Goal: Book appointment/travel/reservation

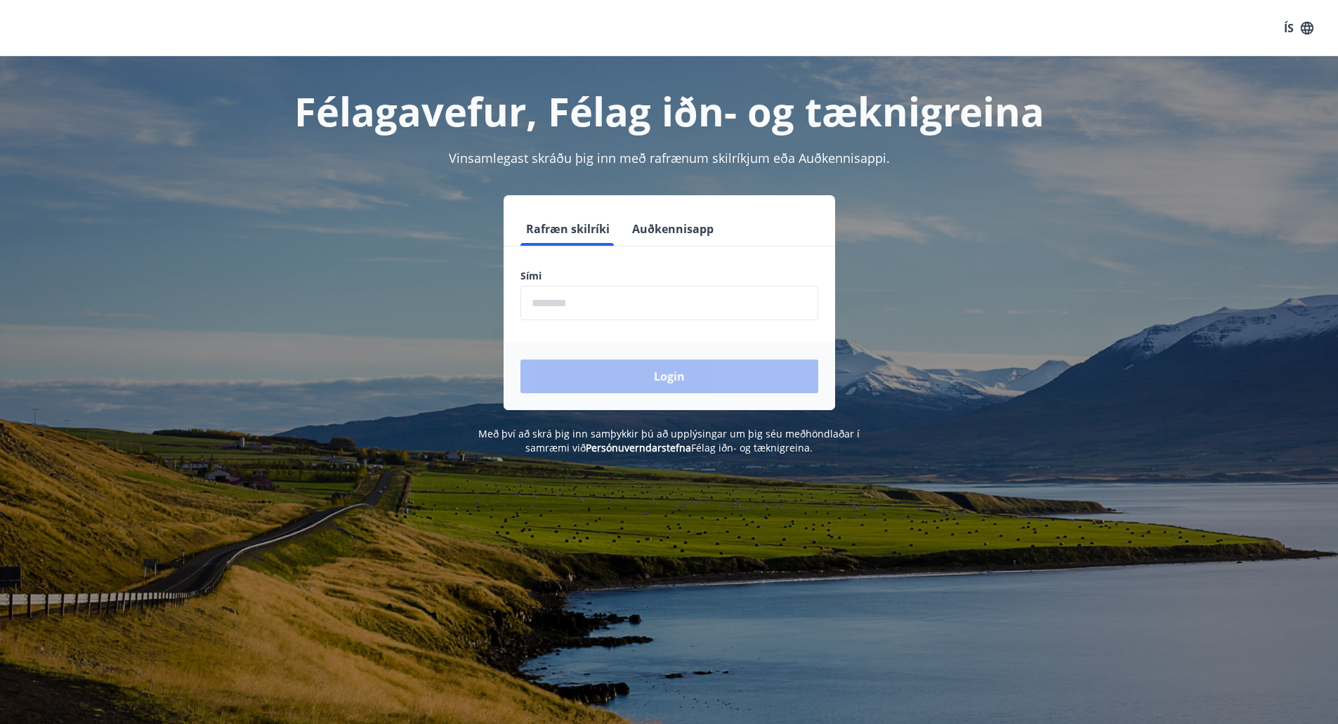
click at [626, 320] on form "Rafræn skilríki Auðkennisapp Sími ​ Login" at bounding box center [668, 311] width 331 height 198
click at [624, 312] on input "phone" at bounding box center [669, 303] width 298 height 34
type input "********"
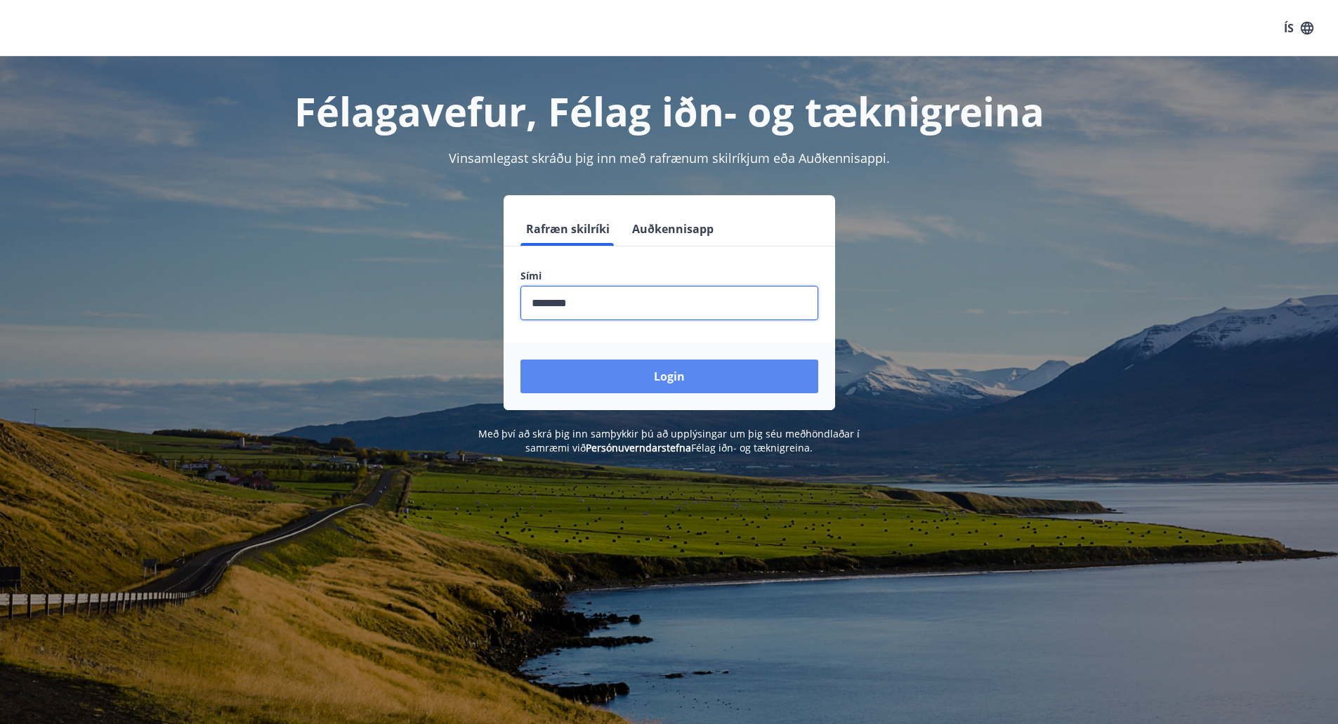
click at [617, 387] on button "Login" at bounding box center [669, 377] width 298 height 34
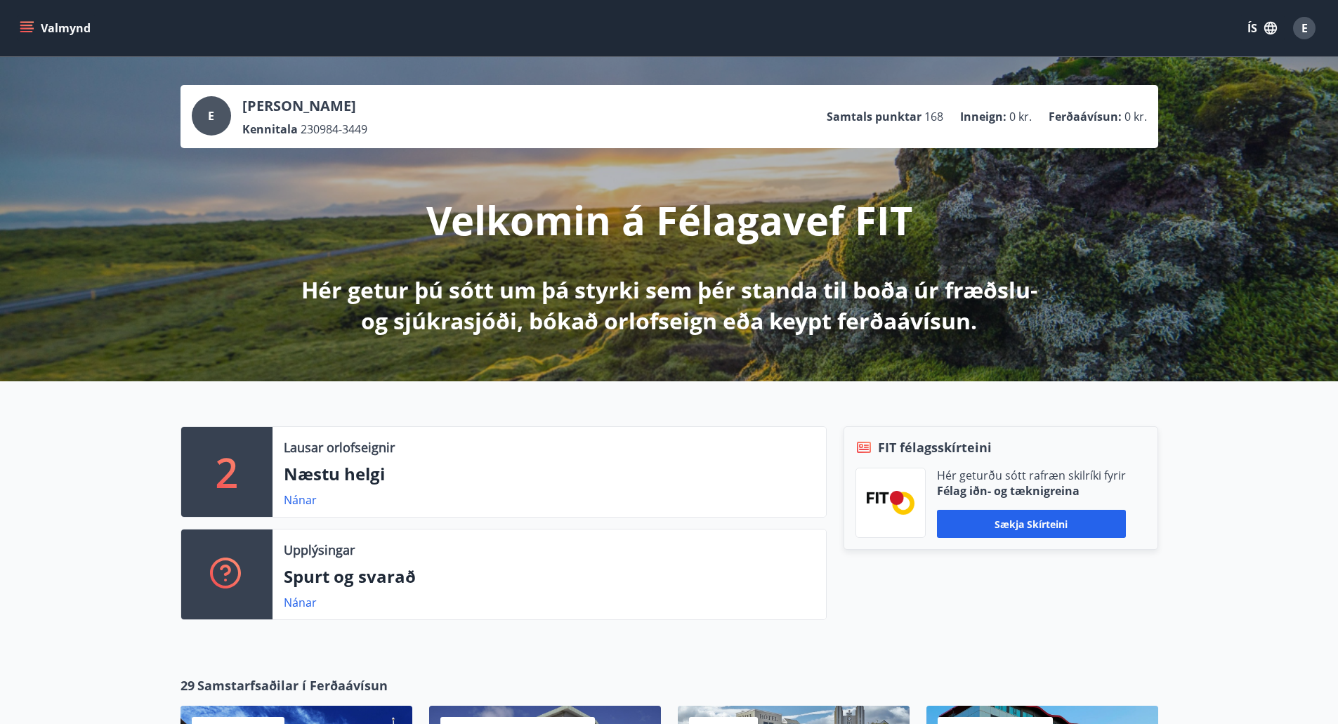
click at [445, 475] on p "Næstu helgi" at bounding box center [549, 474] width 531 height 24
click at [355, 490] on div "Lausar orlofseignir Næstu helgi Nánar" at bounding box center [548, 472] width 553 height 90
click at [294, 449] on p "Lausar orlofseignir" at bounding box center [339, 447] width 111 height 18
click at [246, 482] on div "2" at bounding box center [226, 472] width 91 height 90
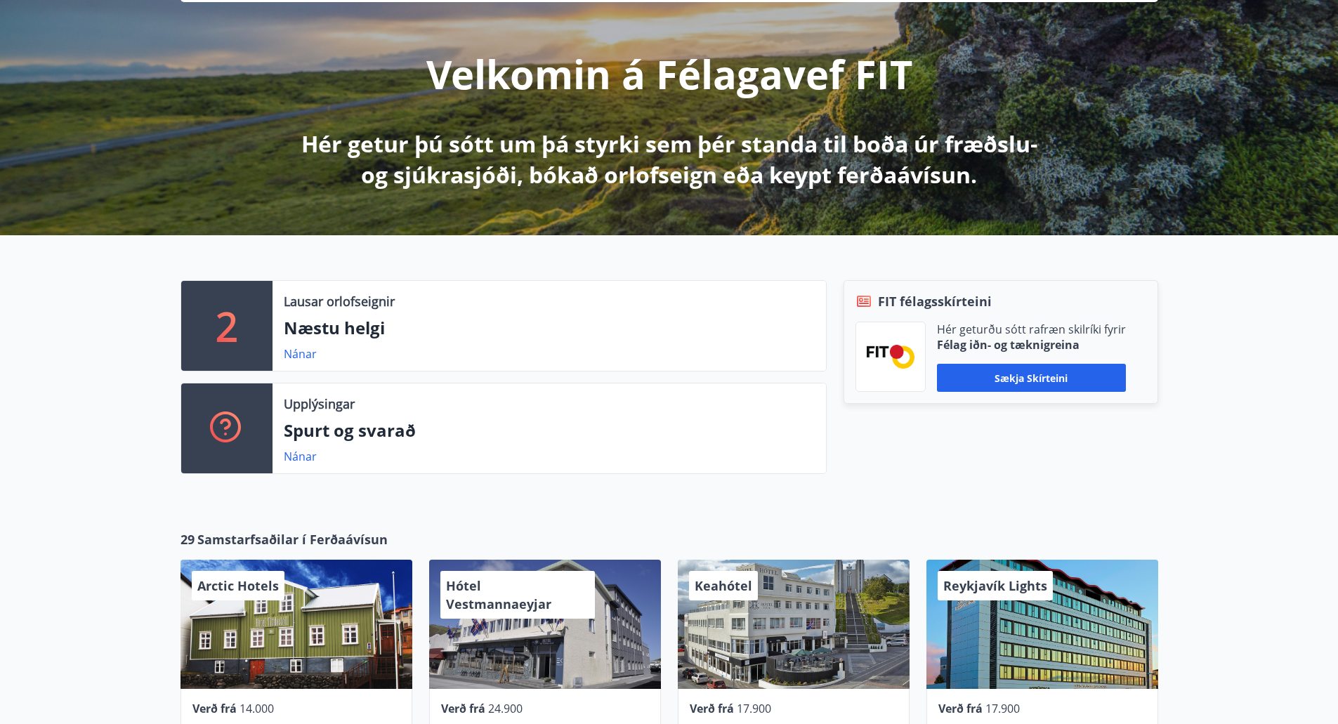
scroll to position [140, 0]
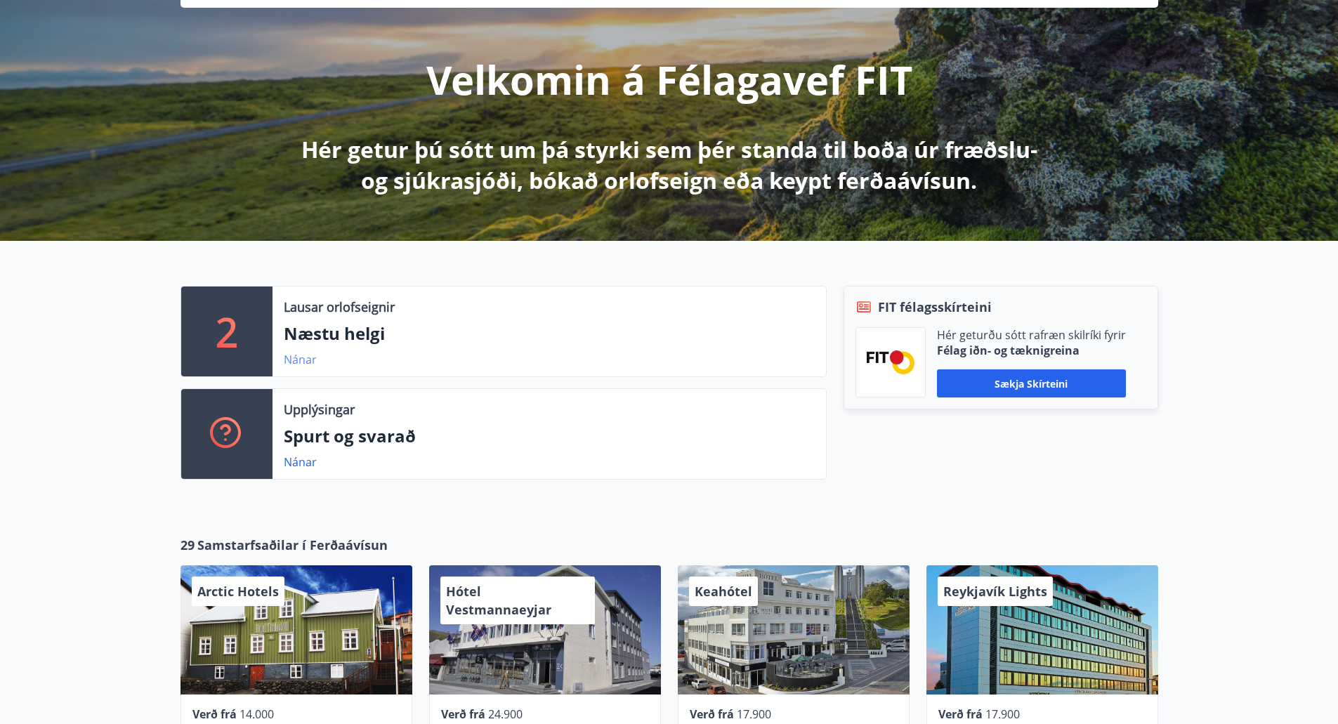
click at [308, 367] on link "Nánar" at bounding box center [300, 359] width 33 height 15
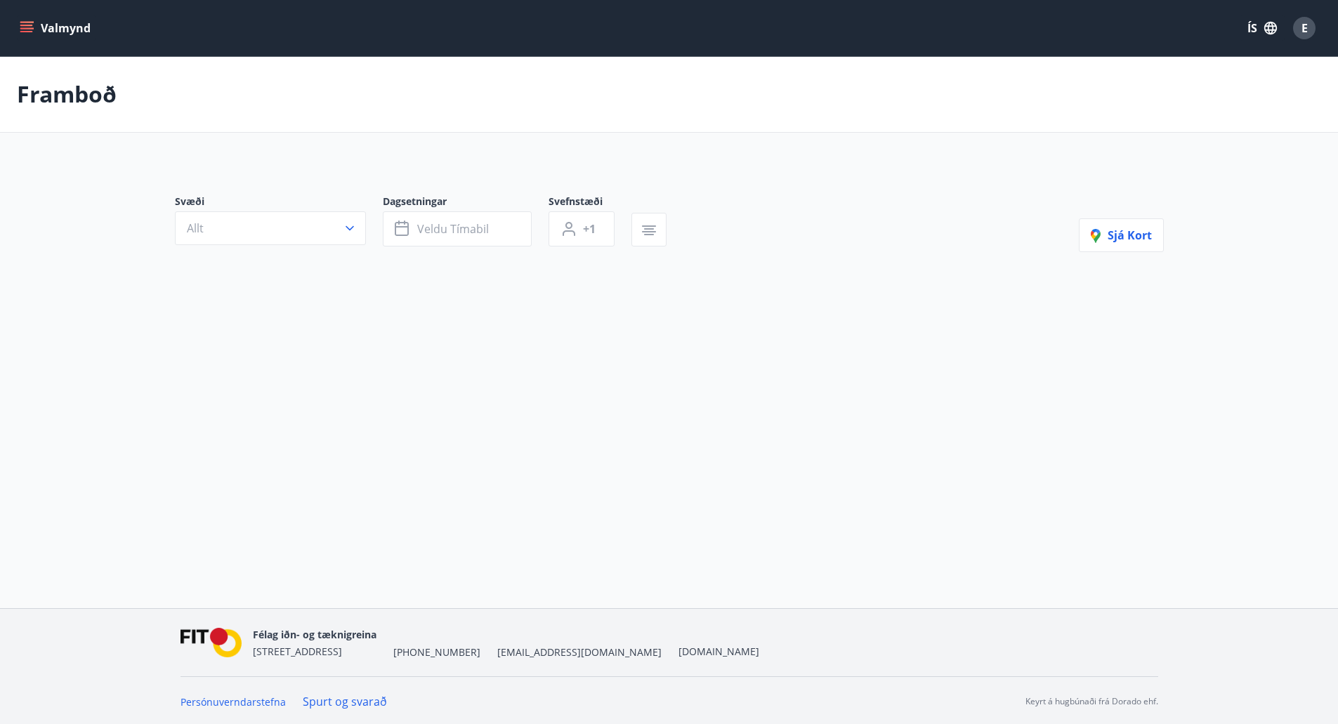
type input "*"
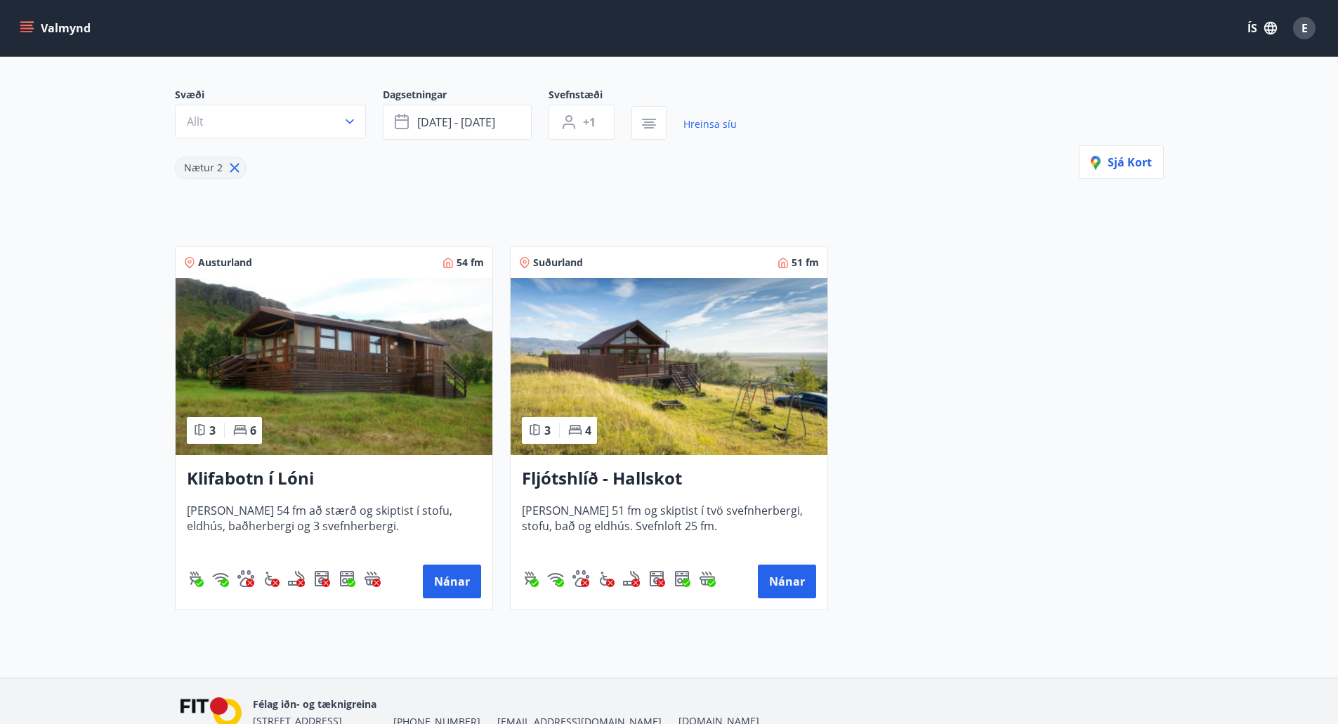
scroll to position [41, 0]
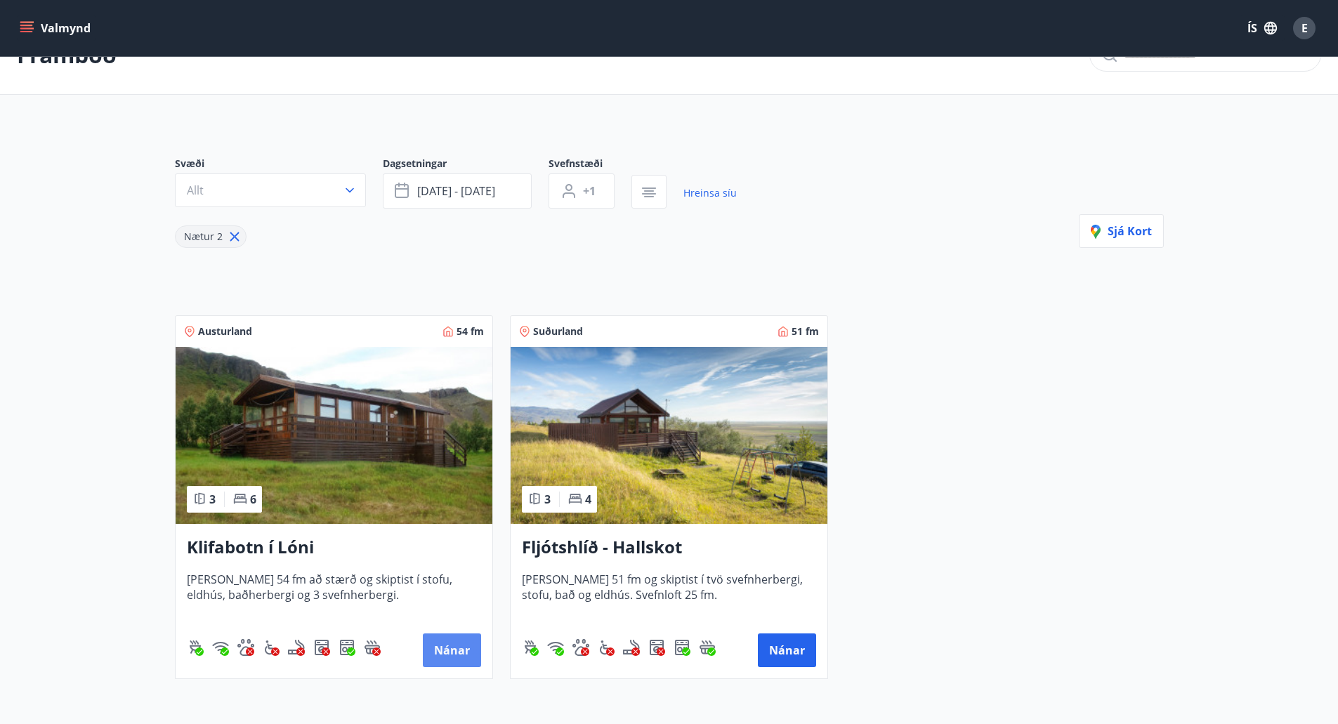
click at [450, 654] on button "Nánar" at bounding box center [452, 650] width 58 height 34
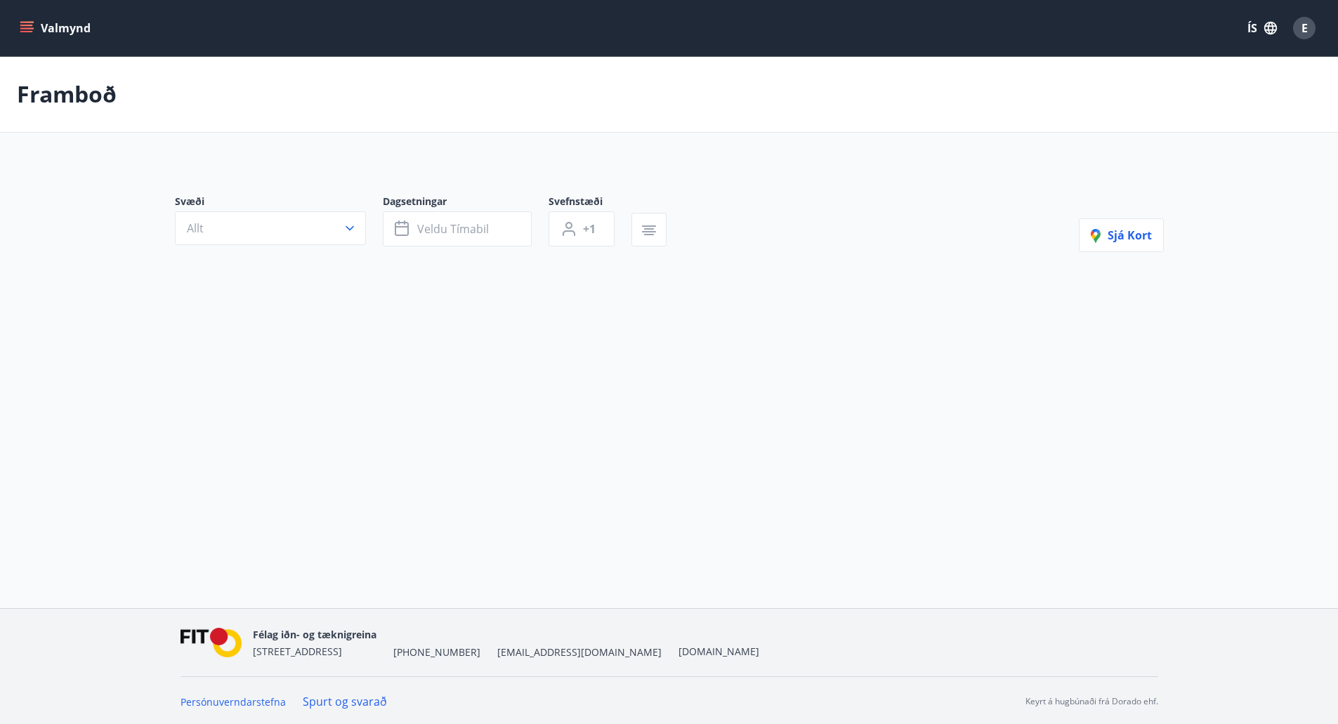
type input "*"
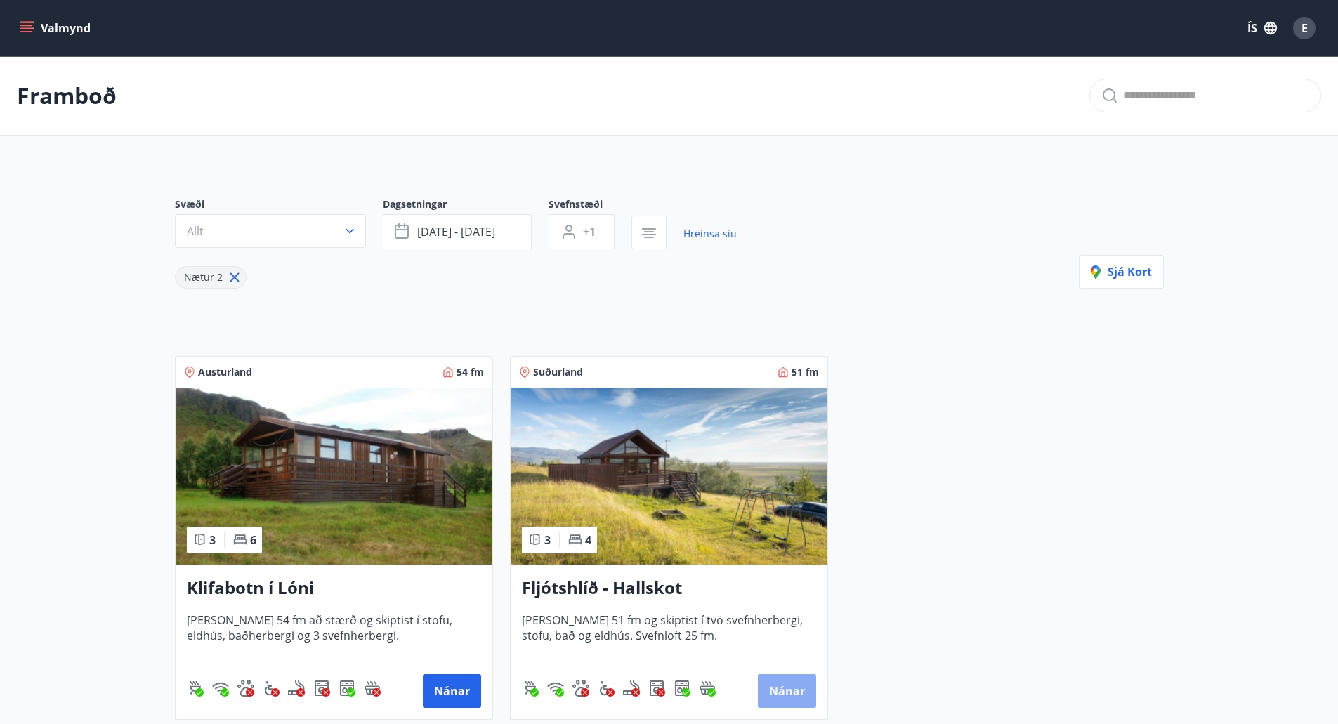
click at [766, 701] on button "Nánar" at bounding box center [787, 691] width 58 height 34
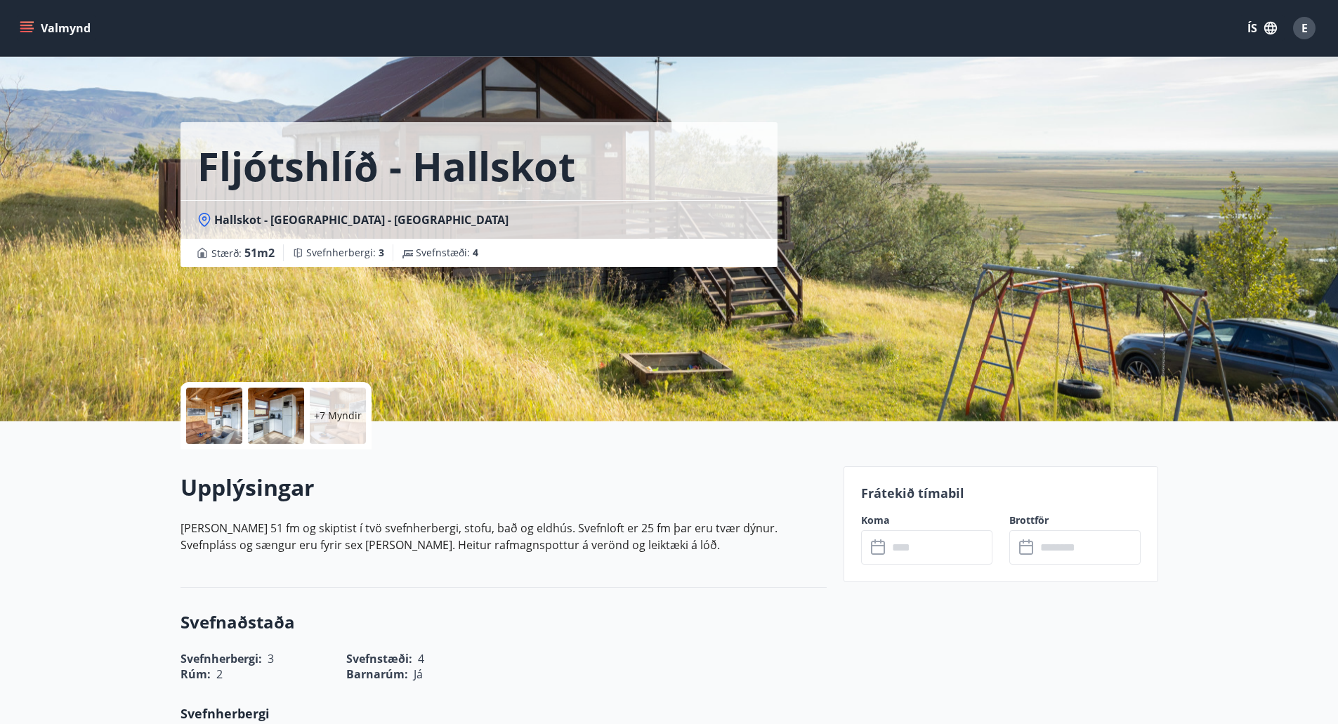
click at [322, 412] on p "+7 Myndir" at bounding box center [338, 416] width 48 height 14
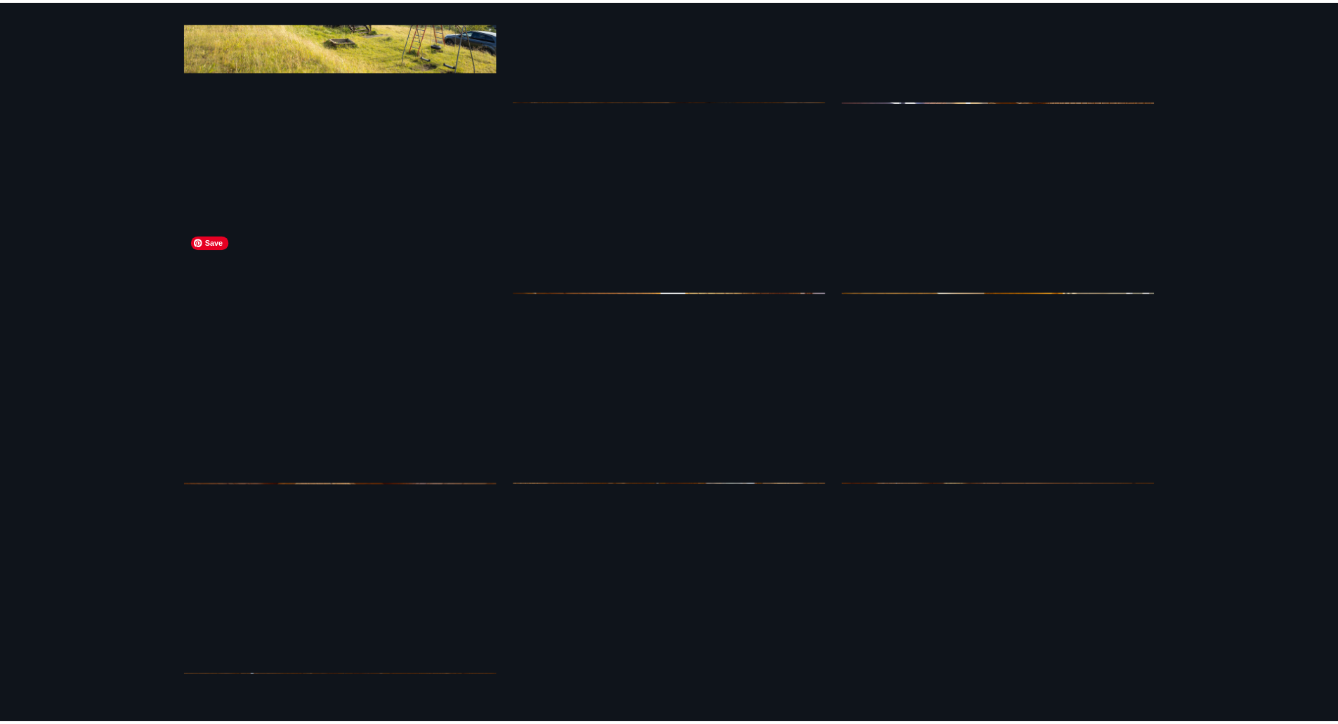
scroll to position [42, 0]
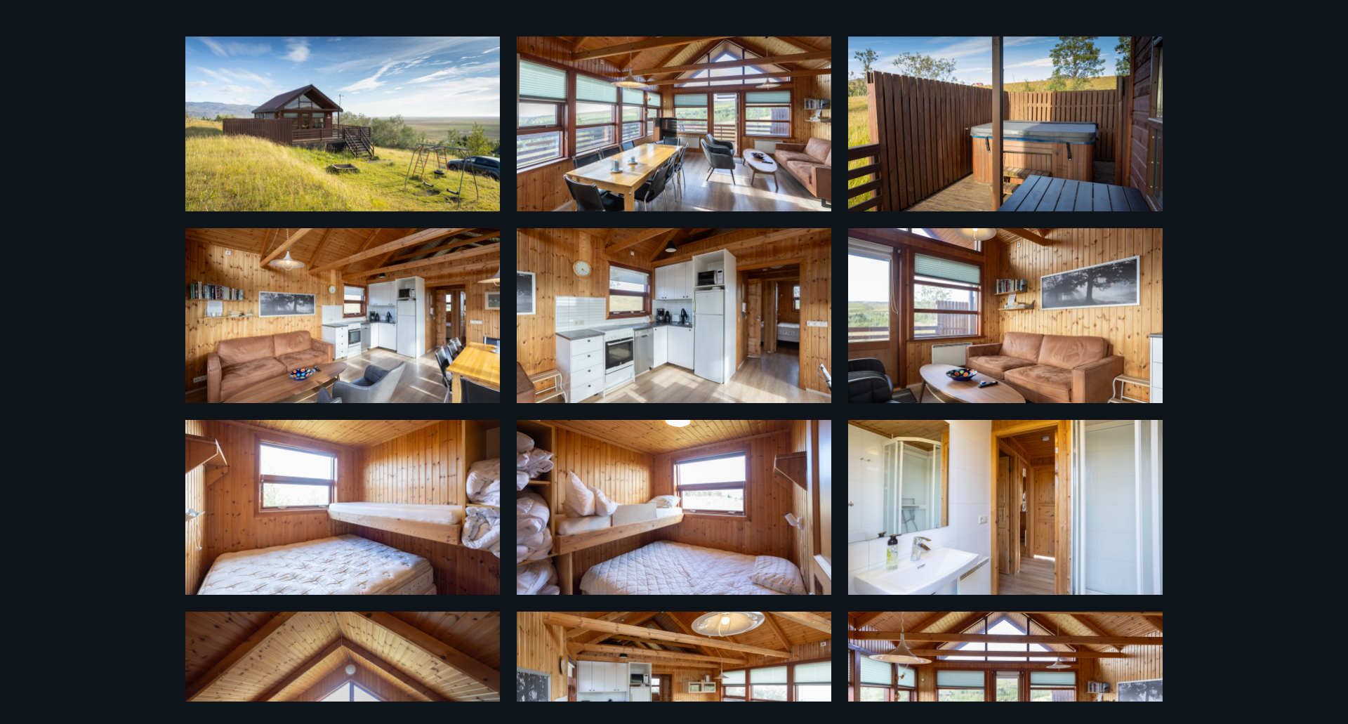
click at [106, 198] on div "13 Myndir" at bounding box center [674, 362] width 1348 height 724
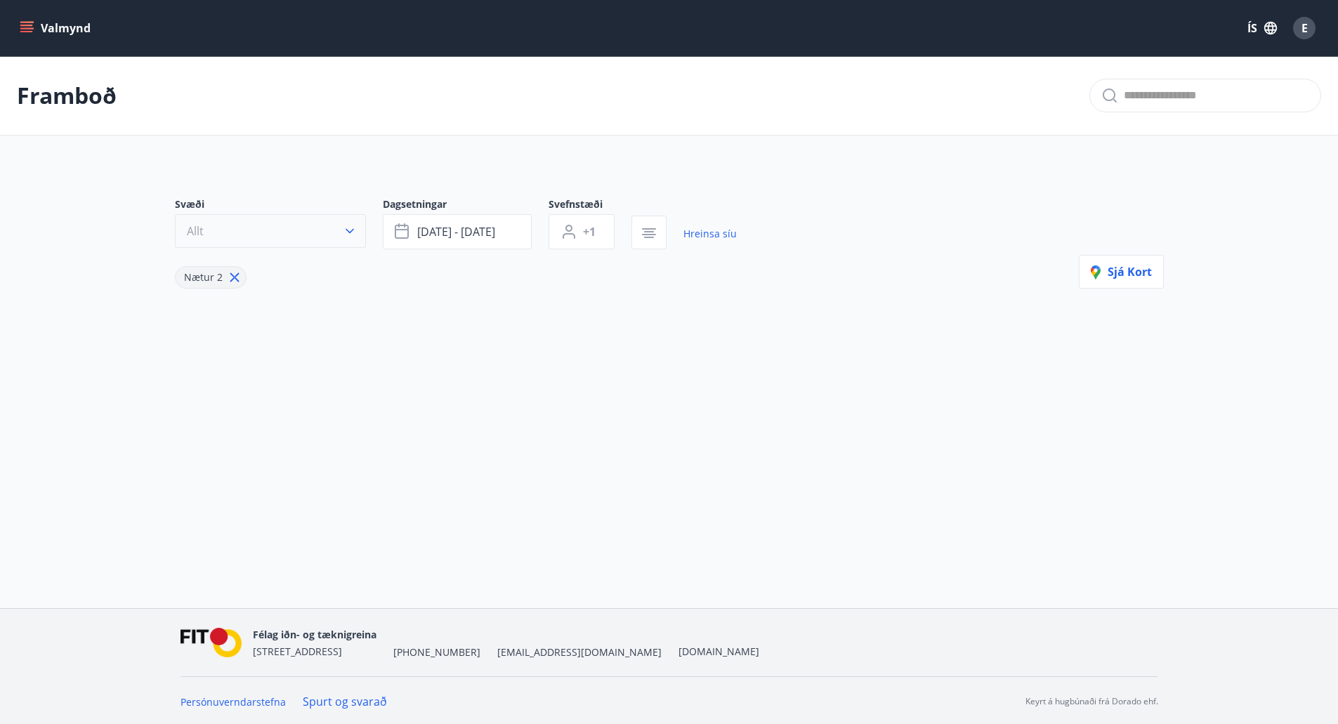
type input "*"
click at [352, 230] on icon "button" at bounding box center [349, 231] width 8 height 5
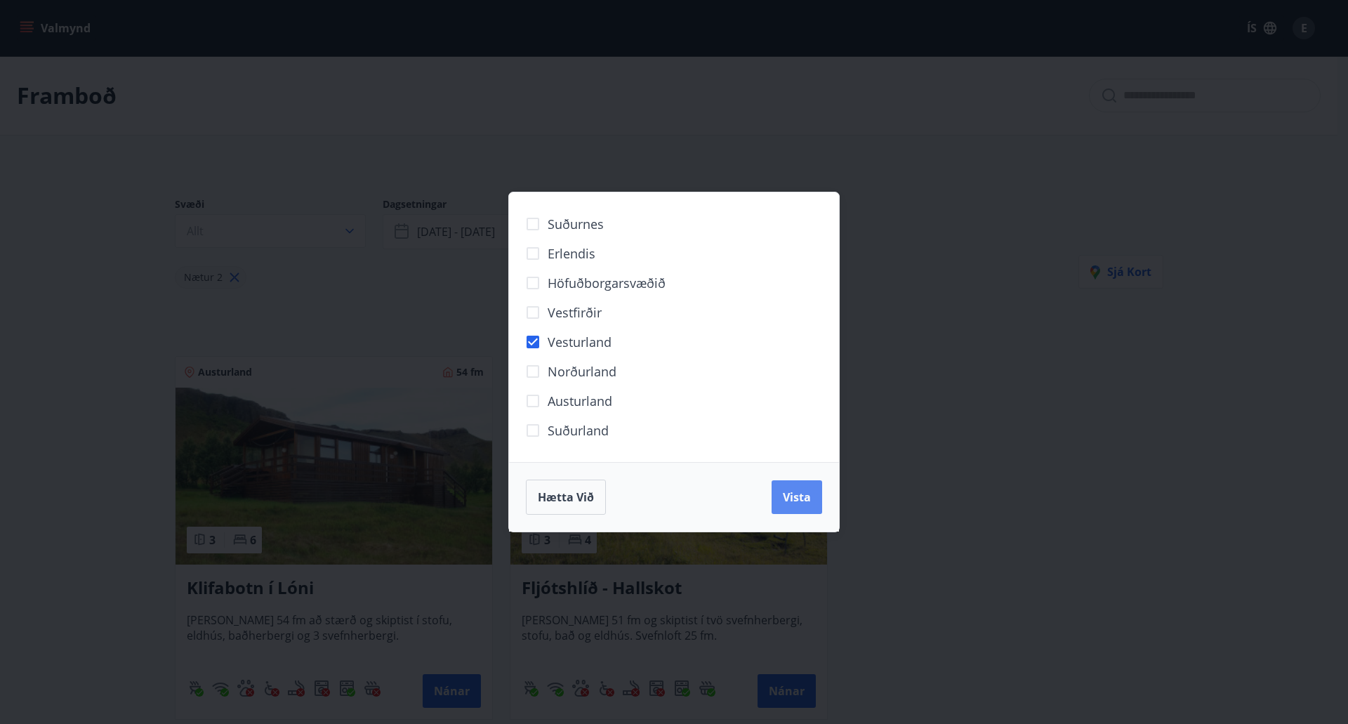
click at [786, 507] on button "Vista" at bounding box center [797, 497] width 51 height 34
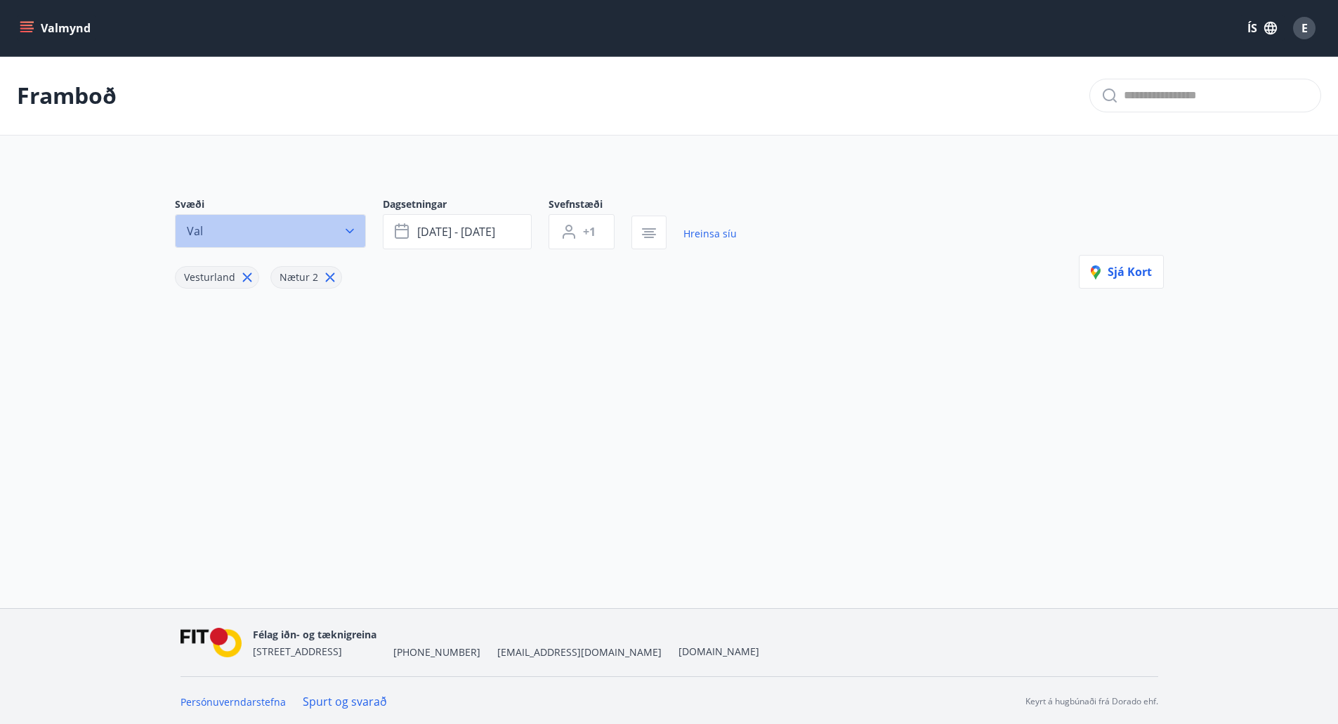
click at [353, 235] on icon "button" at bounding box center [350, 231] width 14 height 14
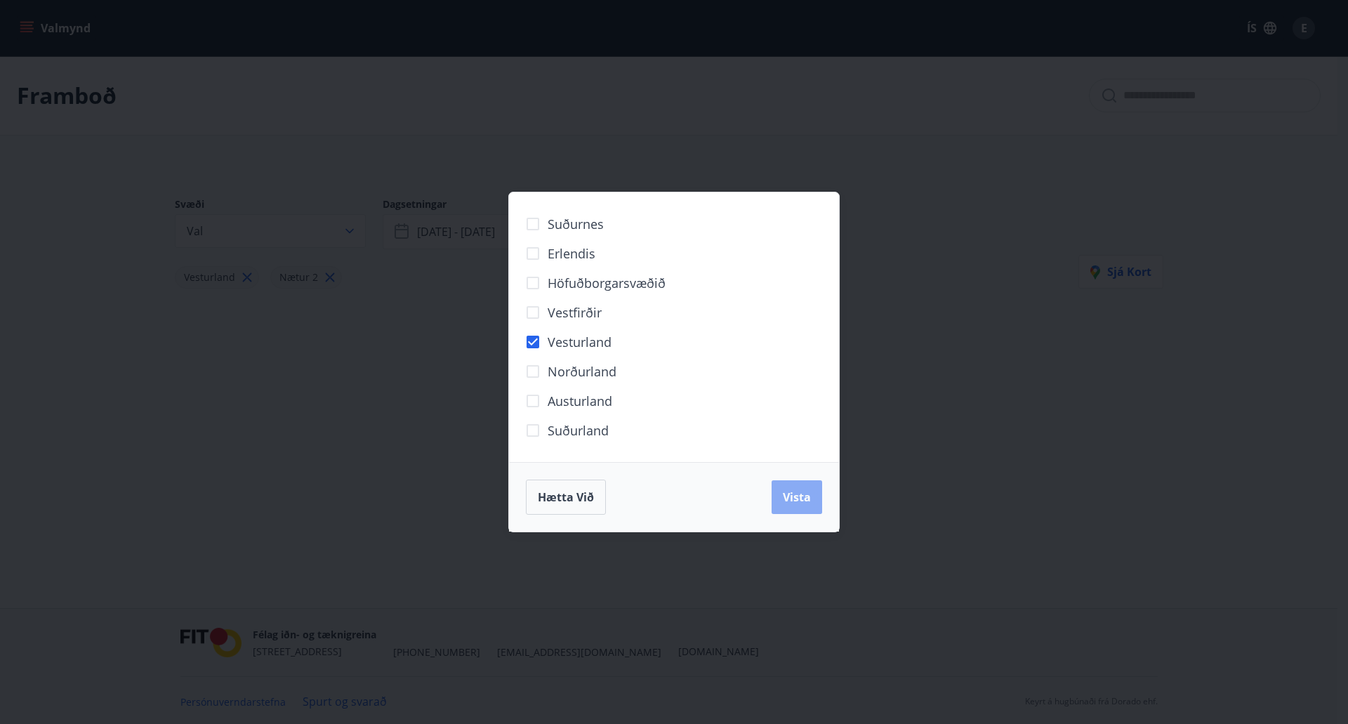
click at [784, 495] on span "Vista" at bounding box center [797, 496] width 28 height 15
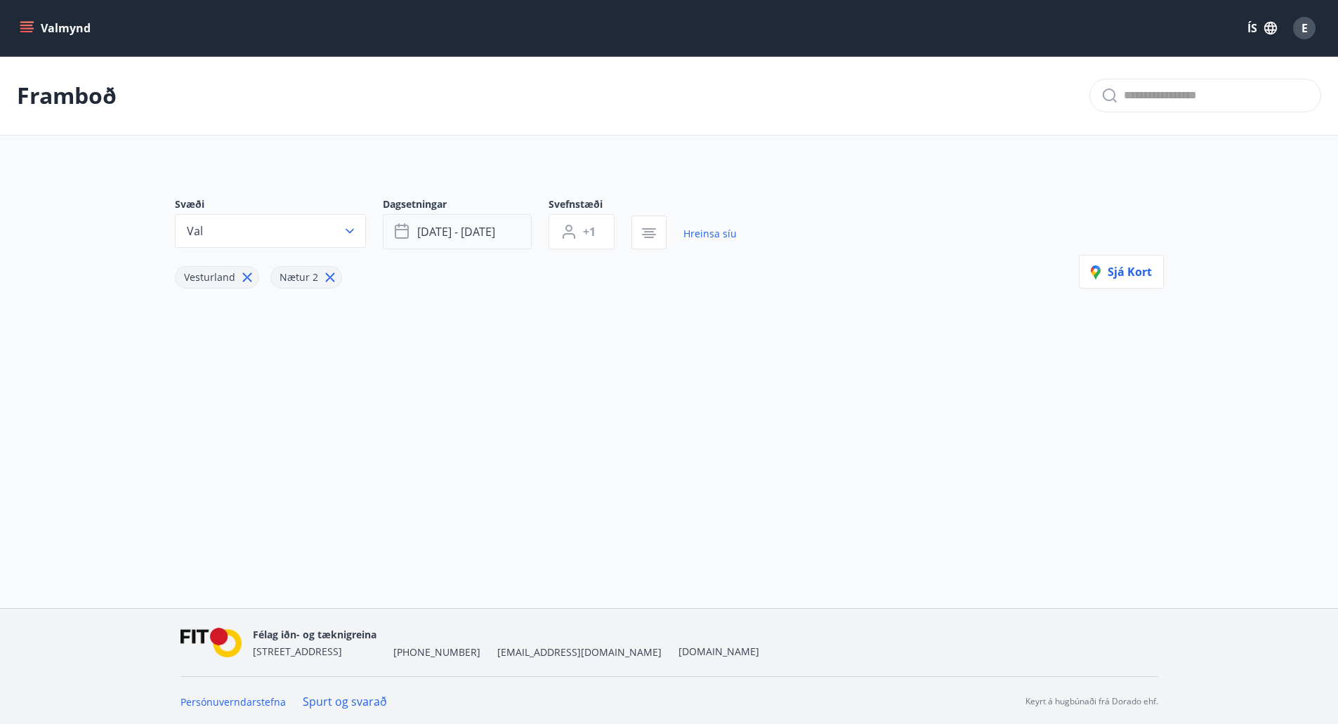
click at [423, 239] on span "[DATE] - [DATE]" at bounding box center [456, 231] width 78 height 15
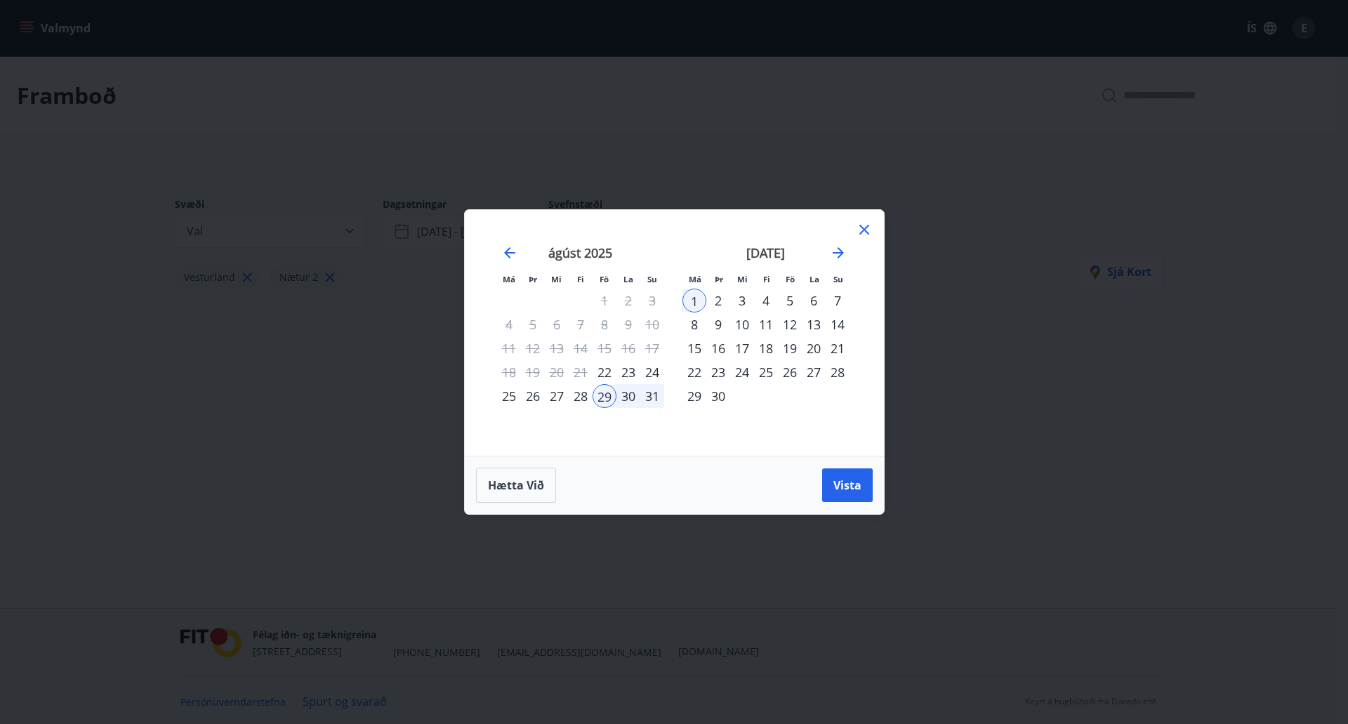
click at [604, 400] on div "29" at bounding box center [605, 396] width 24 height 24
click at [656, 398] on div "31" at bounding box center [652, 396] width 24 height 24
click at [690, 298] on div "1" at bounding box center [695, 301] width 24 height 24
click at [603, 402] on div "29" at bounding box center [605, 396] width 24 height 24
click at [608, 367] on div "22" at bounding box center [605, 372] width 24 height 24
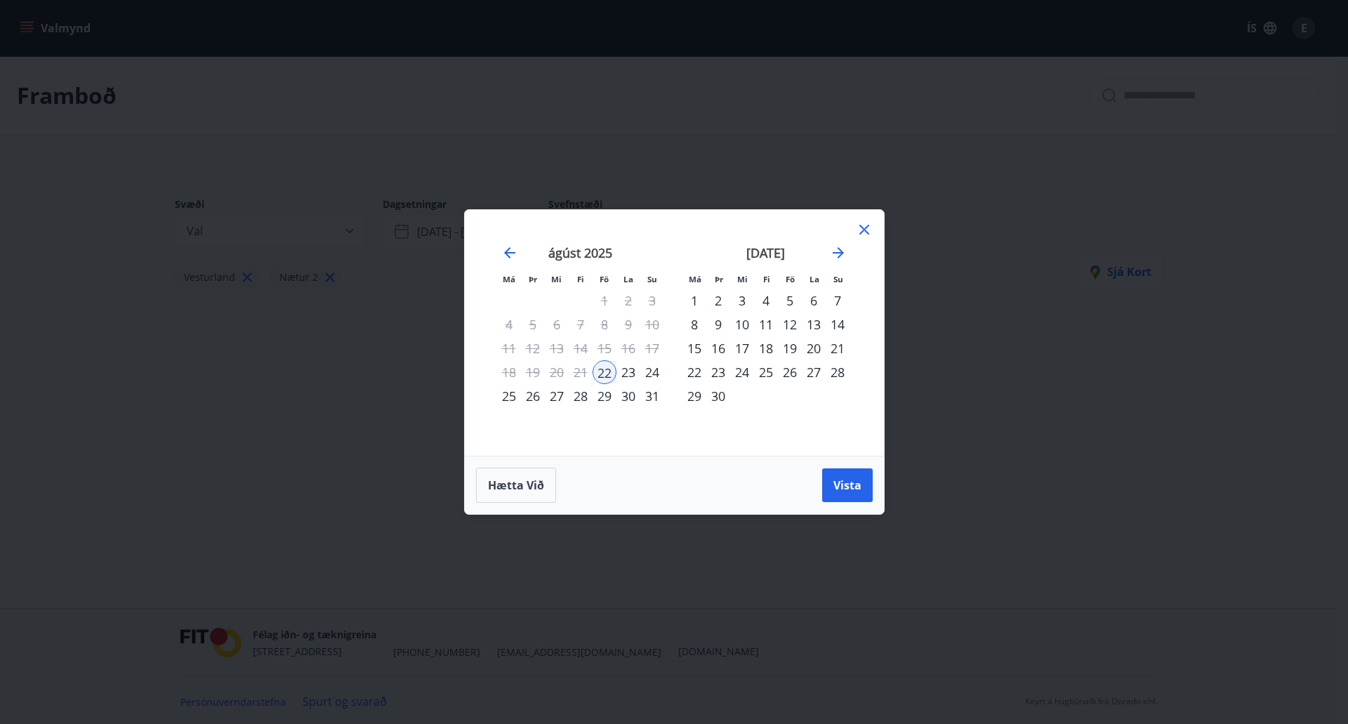
click at [513, 397] on div "25" at bounding box center [509, 396] width 24 height 24
click at [848, 493] on button "Vista" at bounding box center [847, 485] width 51 height 34
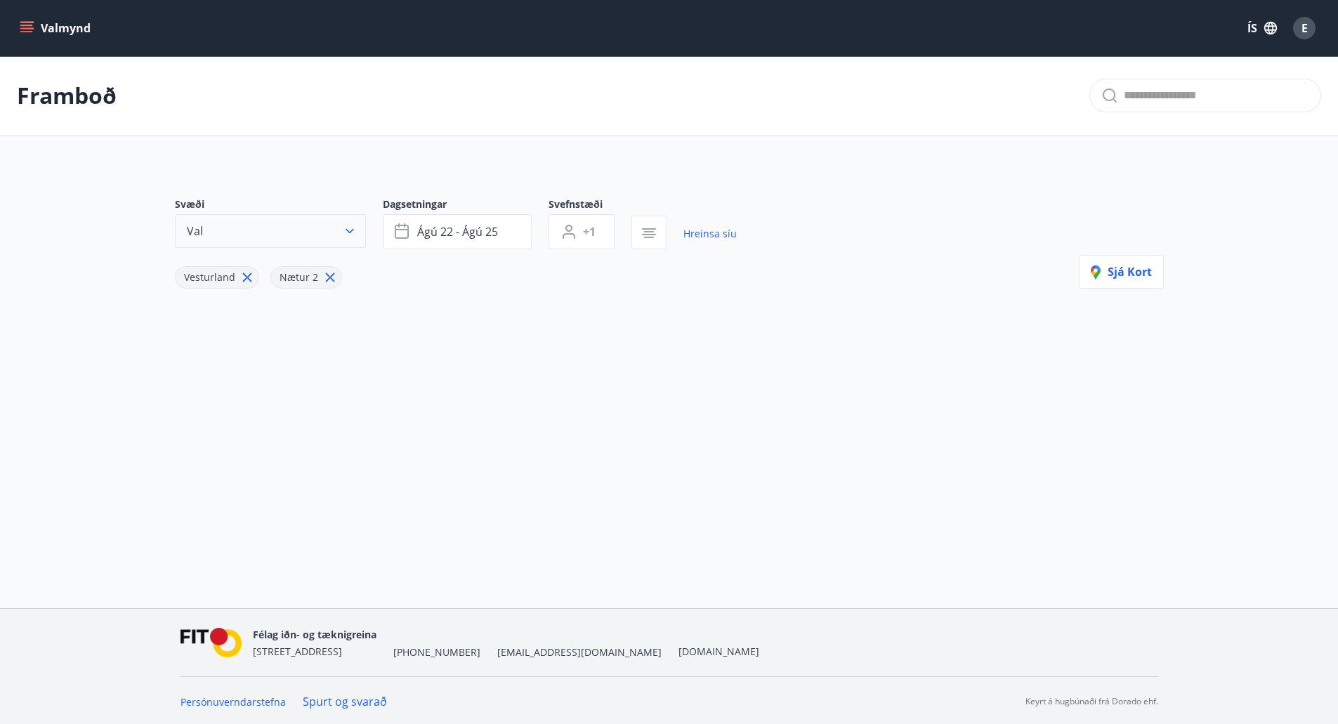
click at [345, 228] on icon "button" at bounding box center [350, 231] width 14 height 14
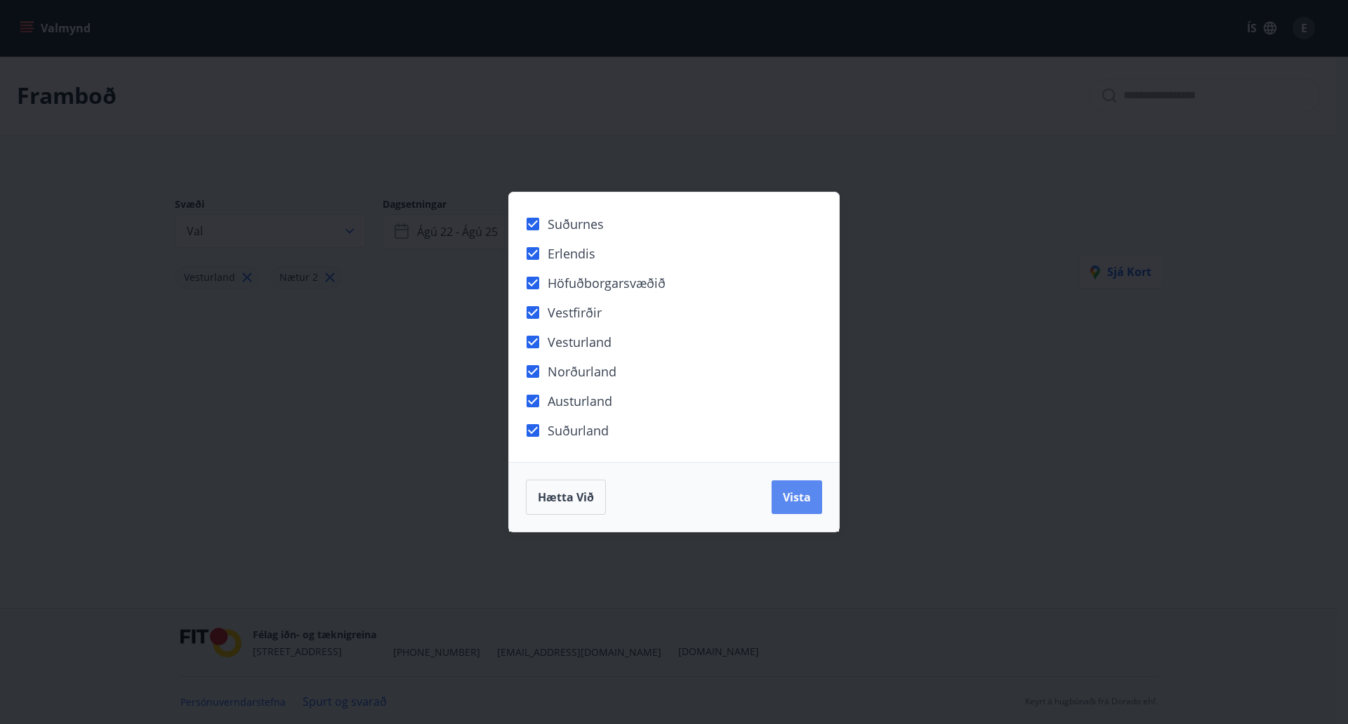
click at [784, 499] on span "Vista" at bounding box center [797, 496] width 28 height 15
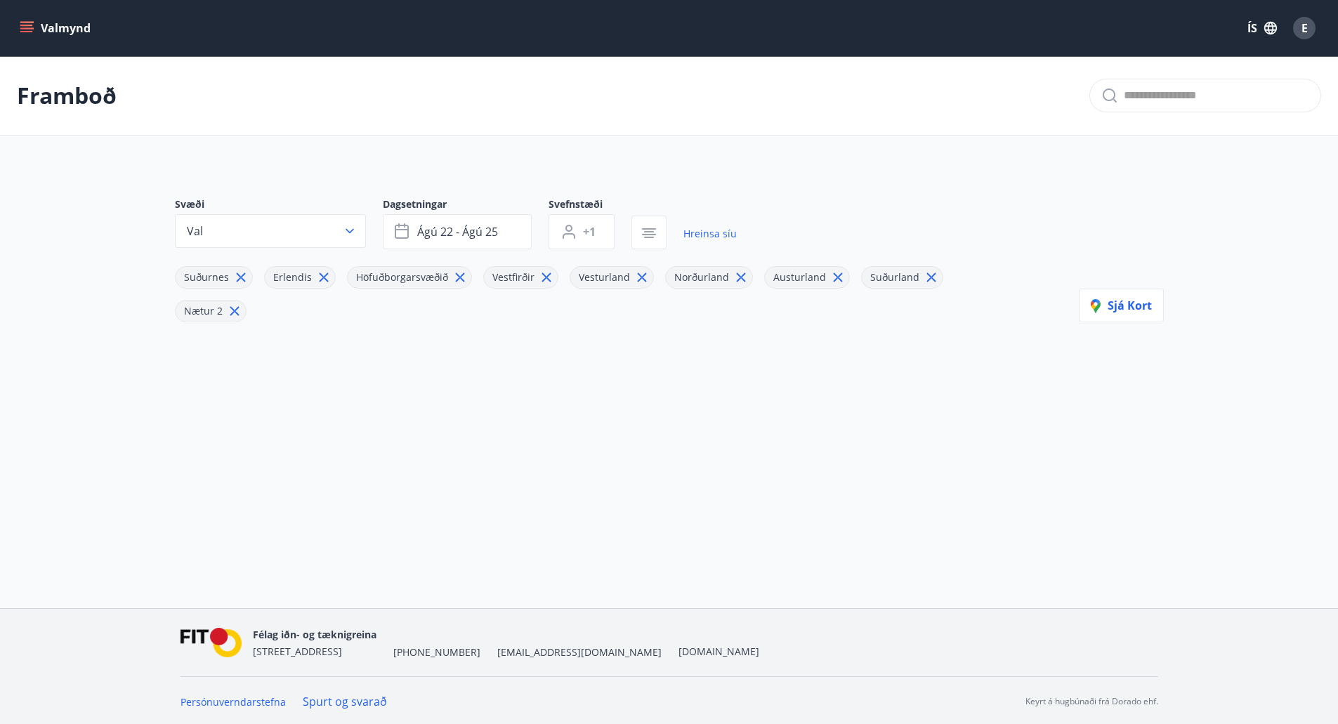
click at [175, 214] on button "Val" at bounding box center [270, 231] width 191 height 34
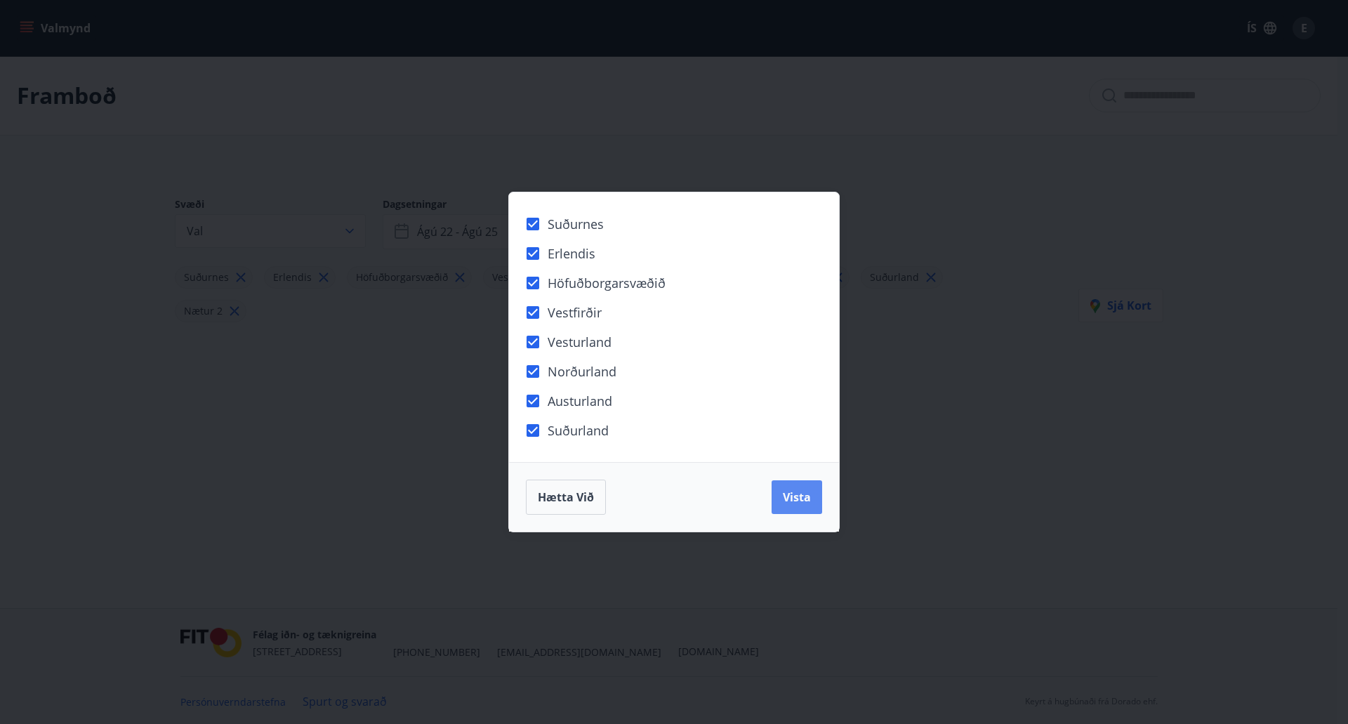
click at [810, 507] on button "Vista" at bounding box center [797, 497] width 51 height 34
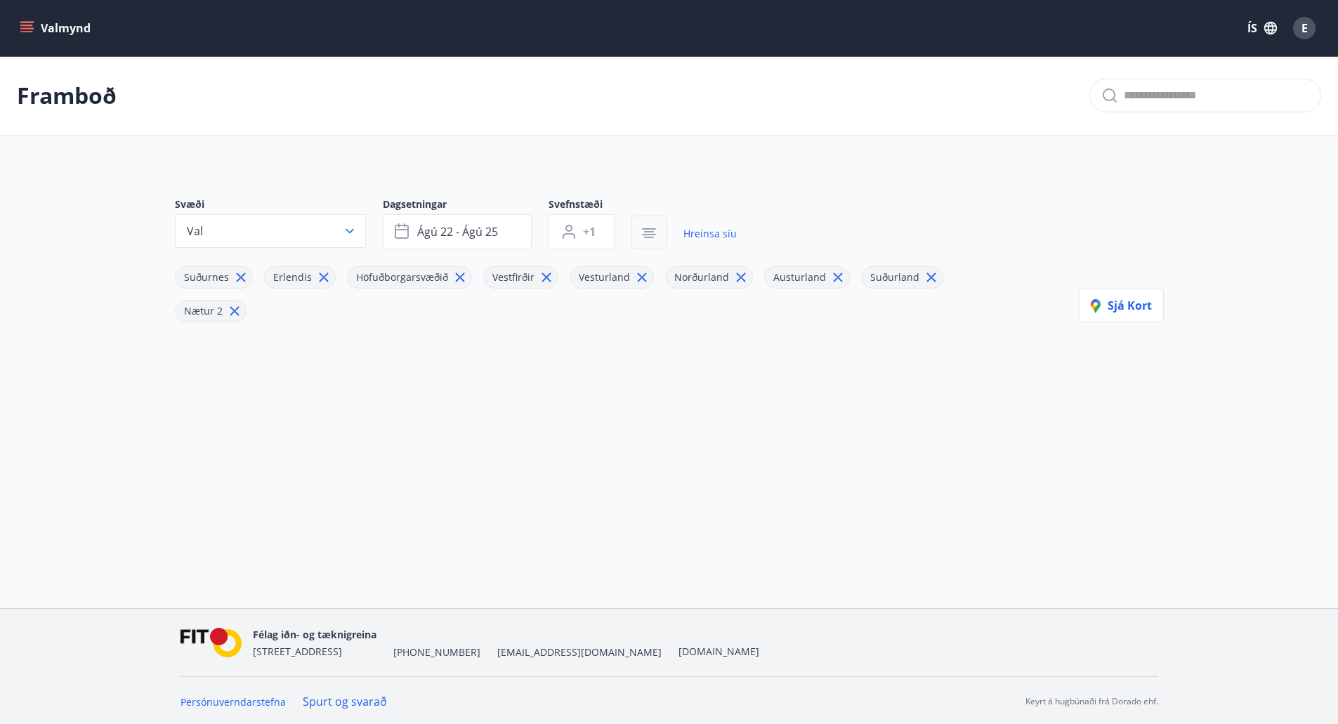
click at [654, 232] on icon "button" at bounding box center [648, 233] width 17 height 17
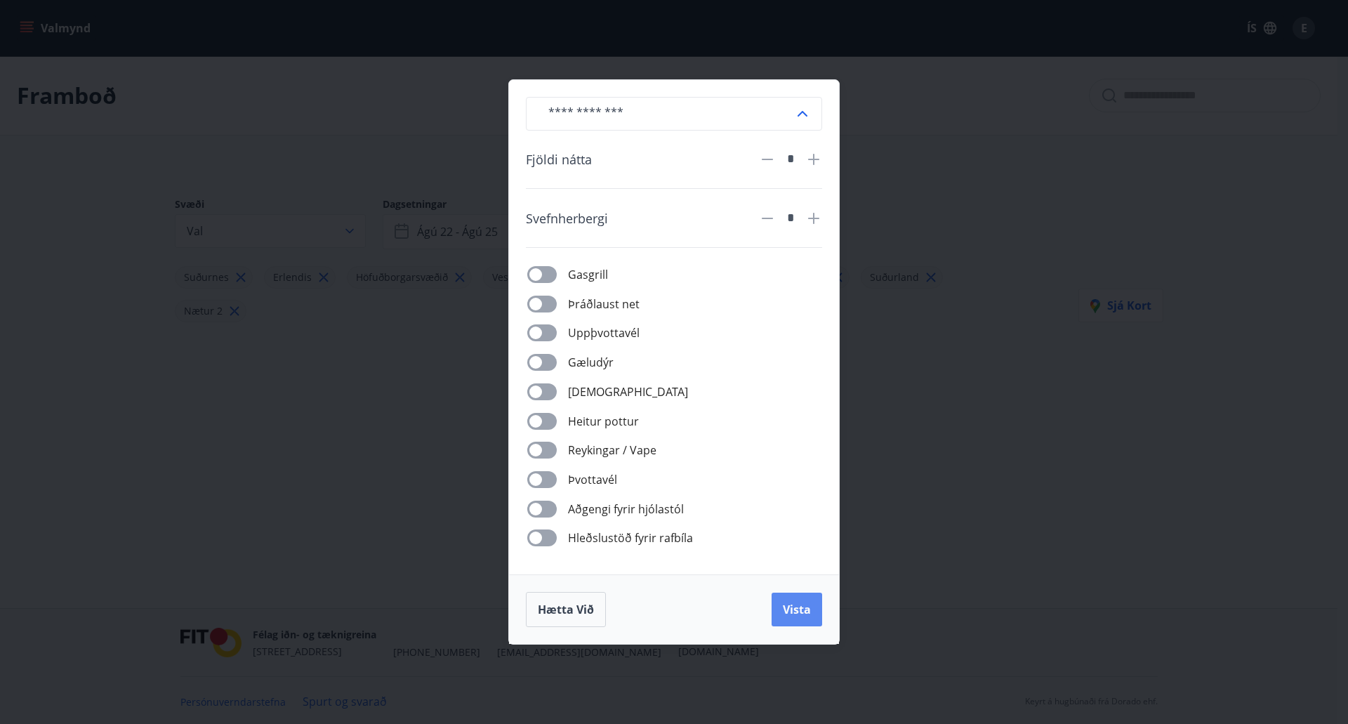
click at [810, 617] on span "Vista" at bounding box center [797, 609] width 28 height 15
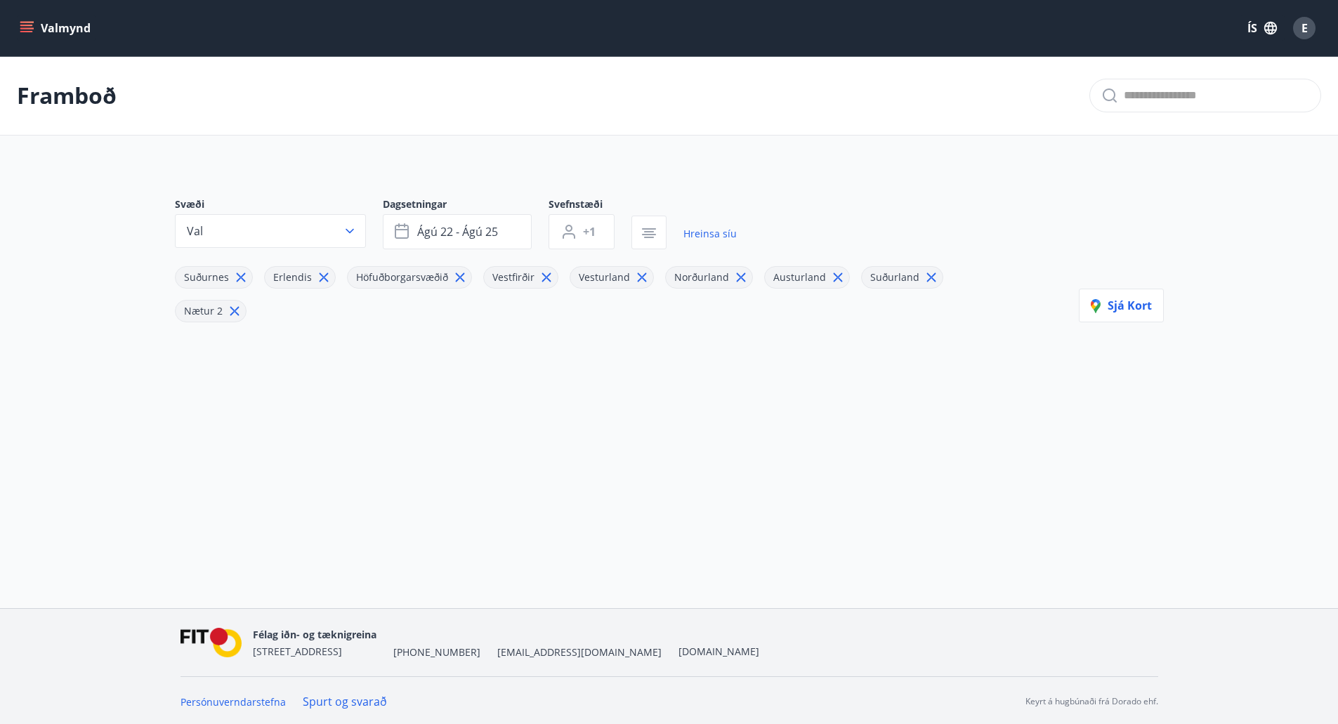
scroll to position [2, 0]
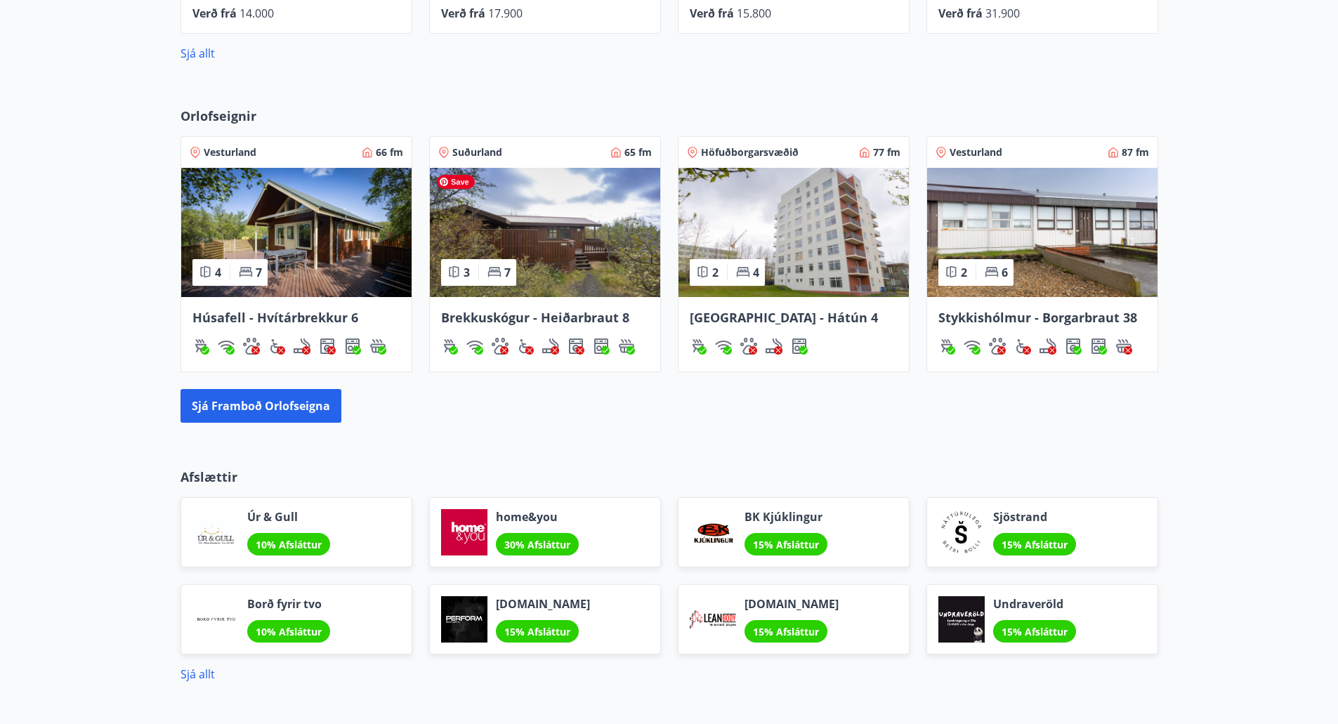
scroll to position [843, 0]
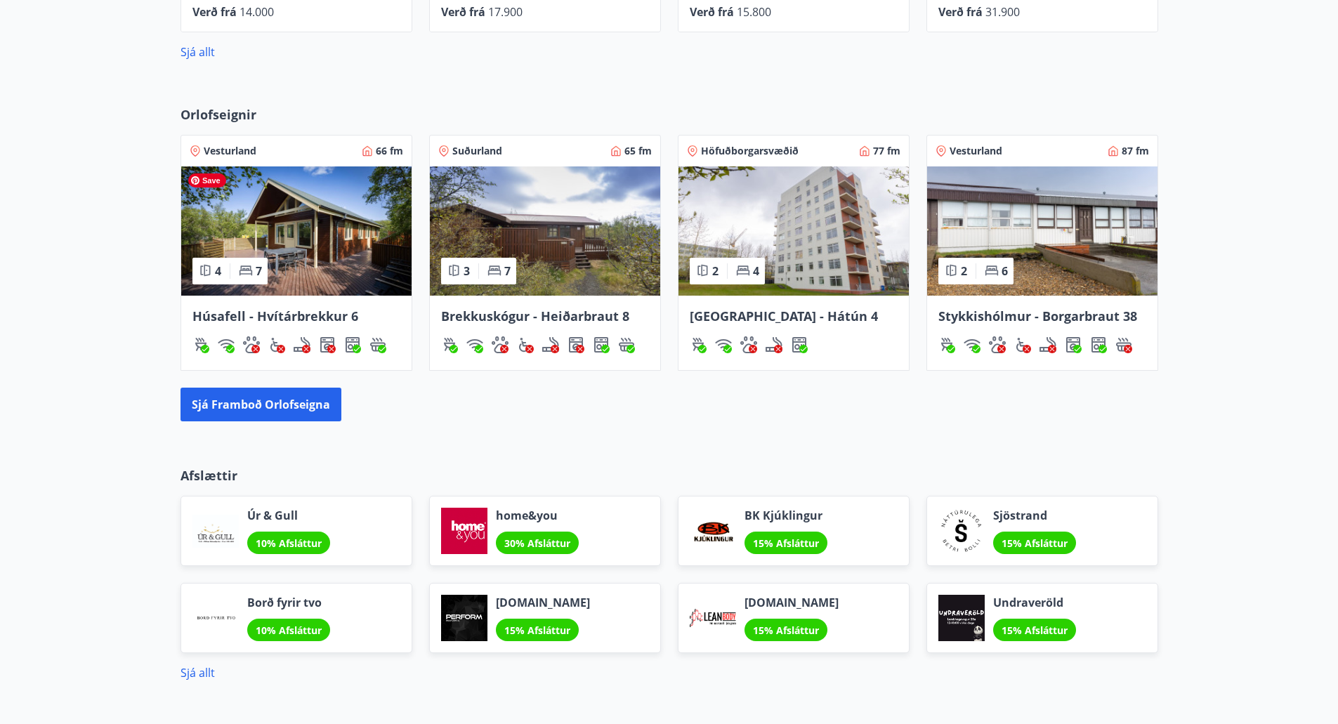
click at [296, 257] on img at bounding box center [296, 230] width 230 height 129
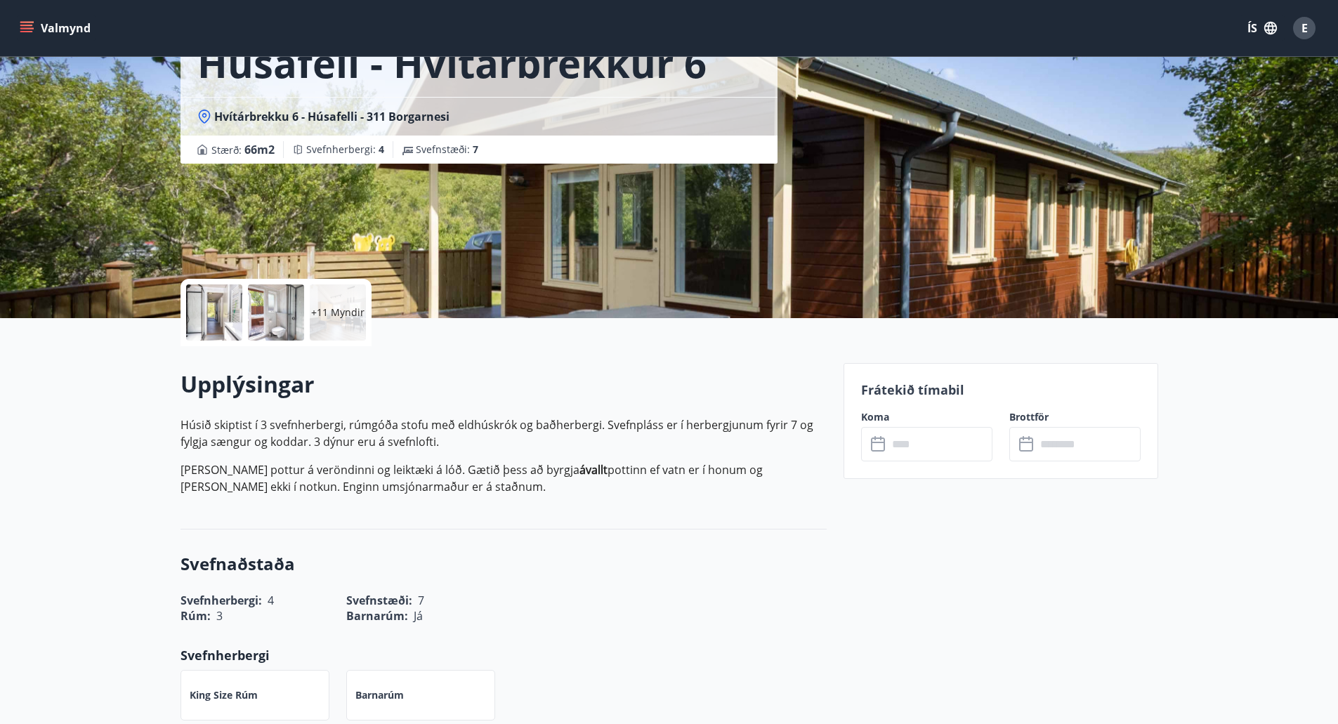
scroll to position [211, 0]
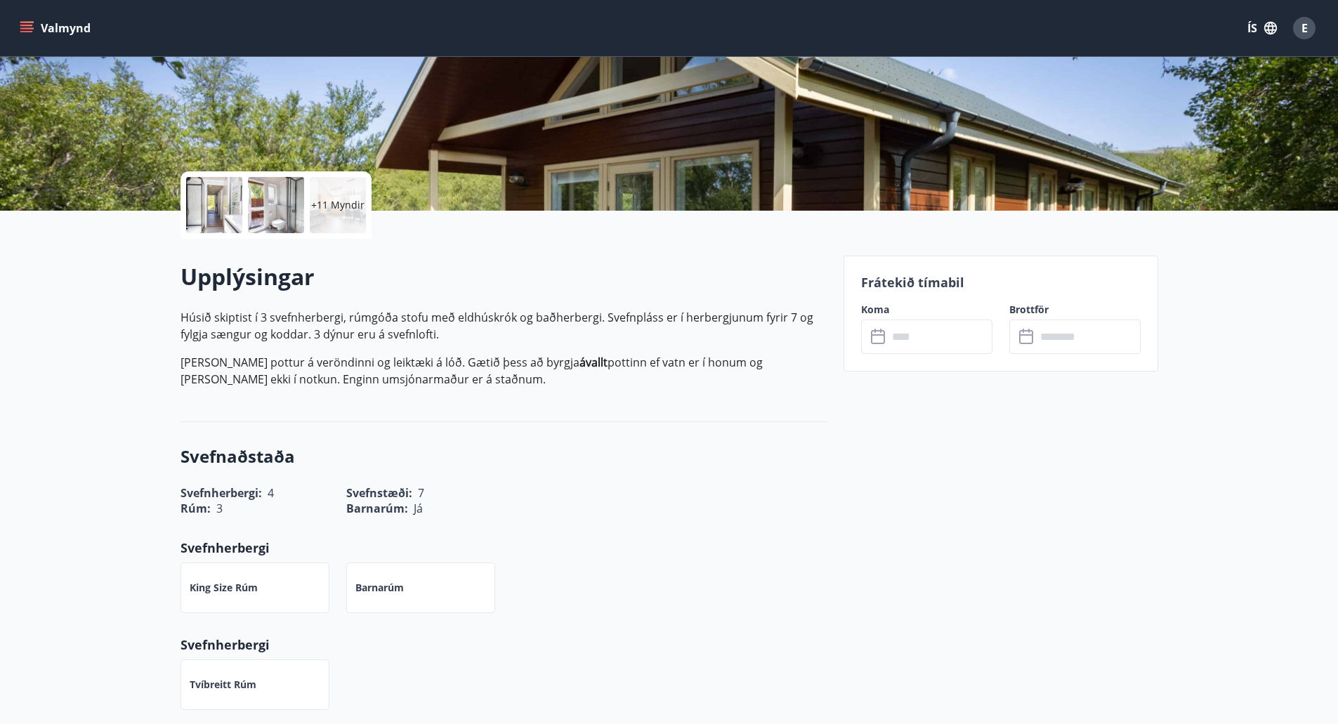
click at [906, 320] on input "text" at bounding box center [940, 337] width 105 height 34
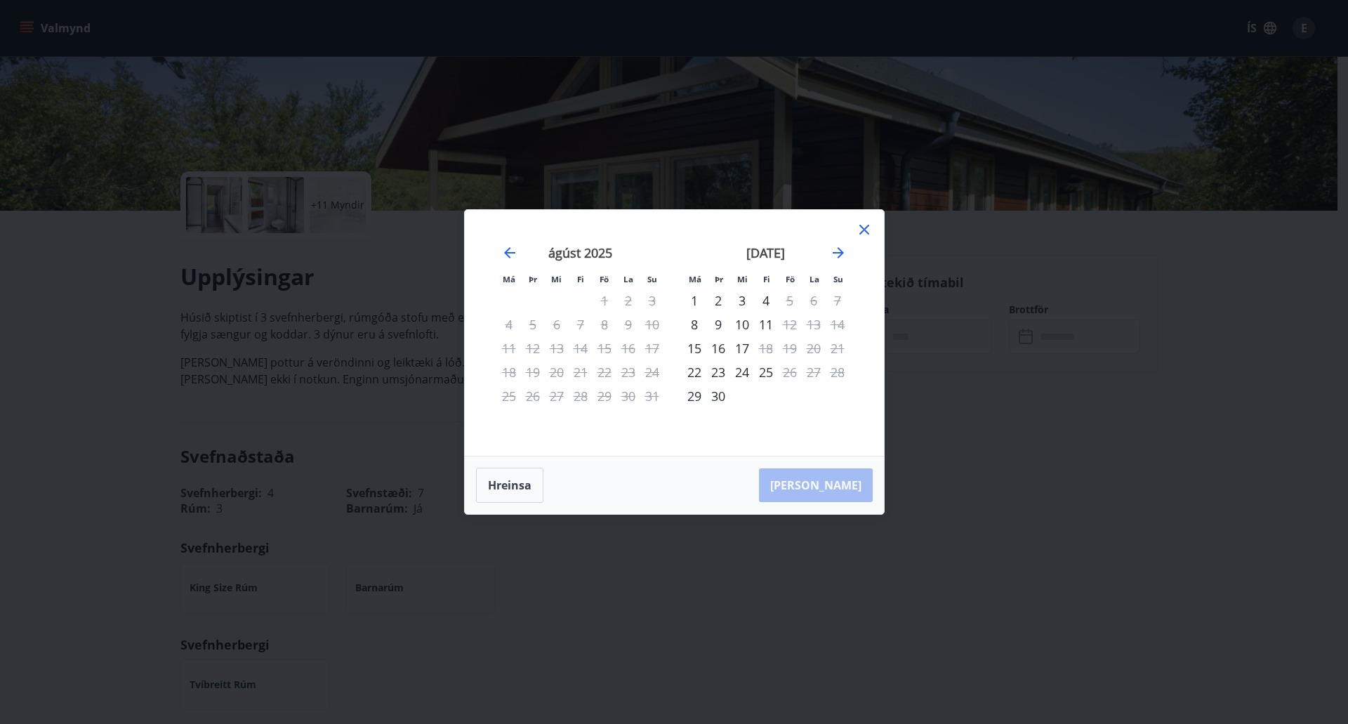
click at [863, 233] on icon at bounding box center [864, 229] width 17 height 17
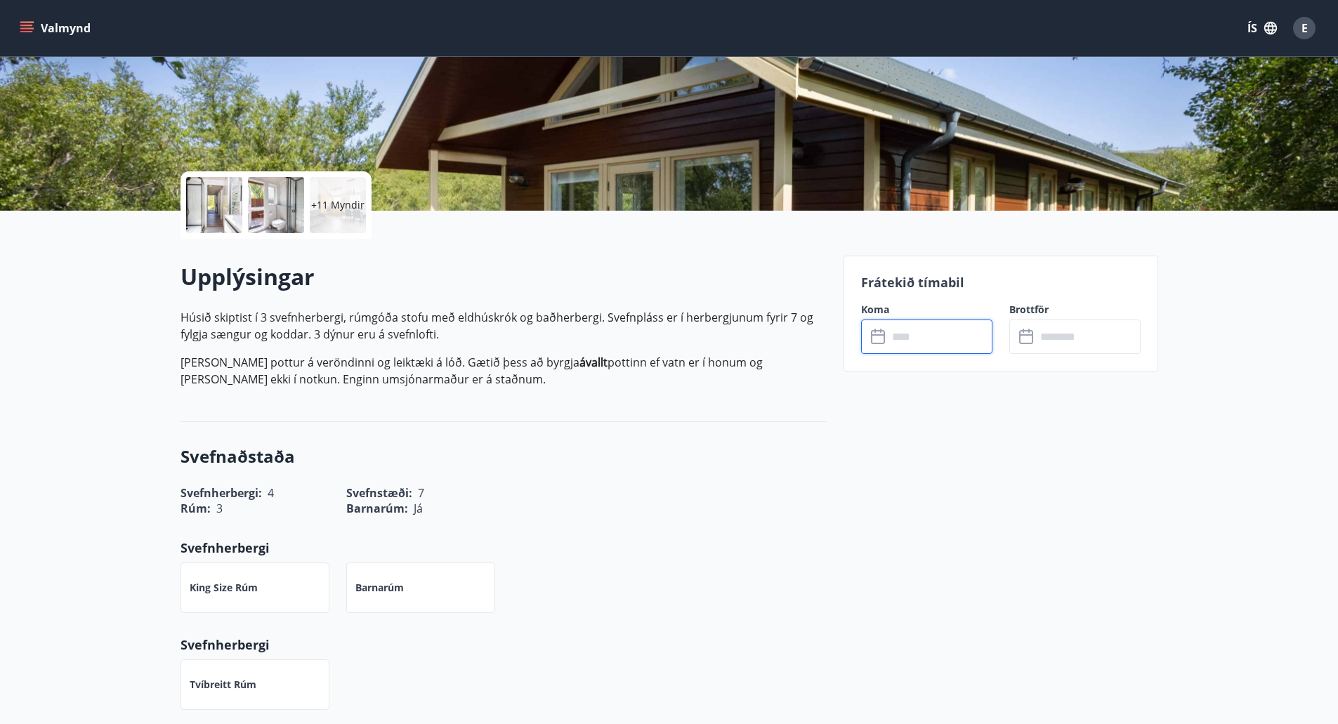
scroll to position [140, 0]
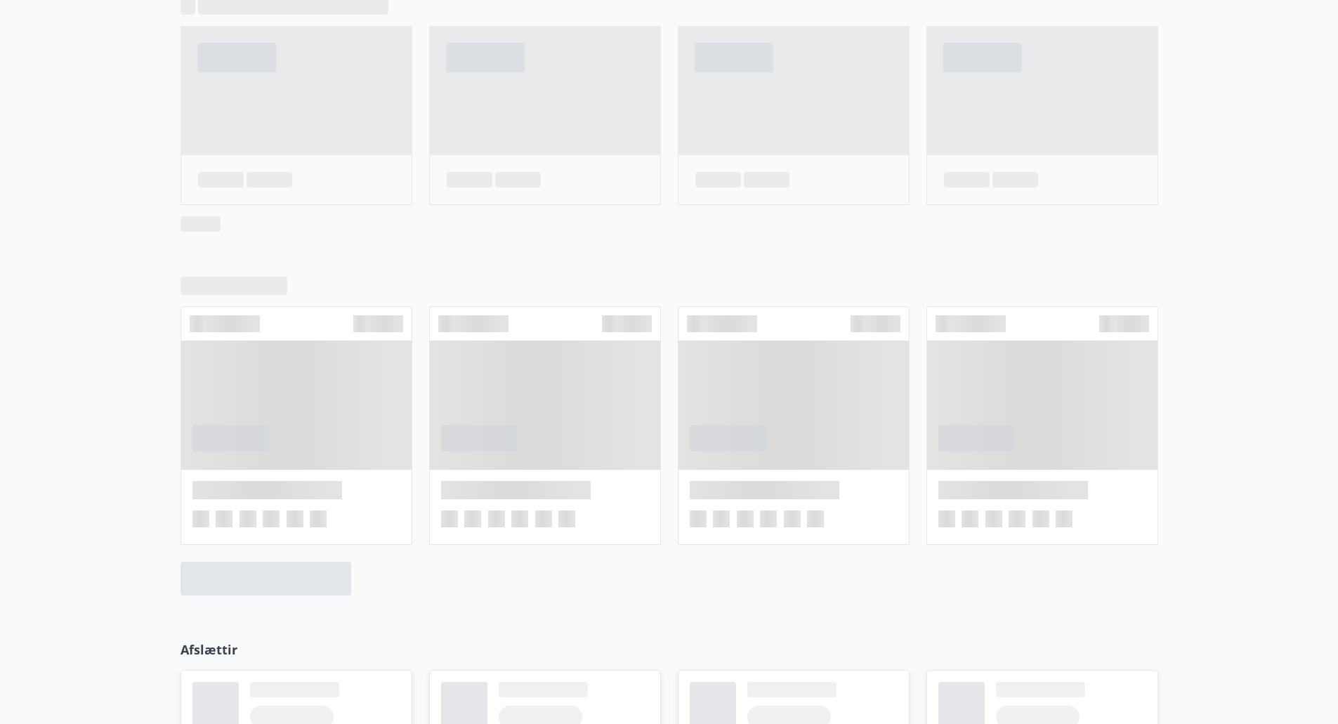
scroll to position [680, 0]
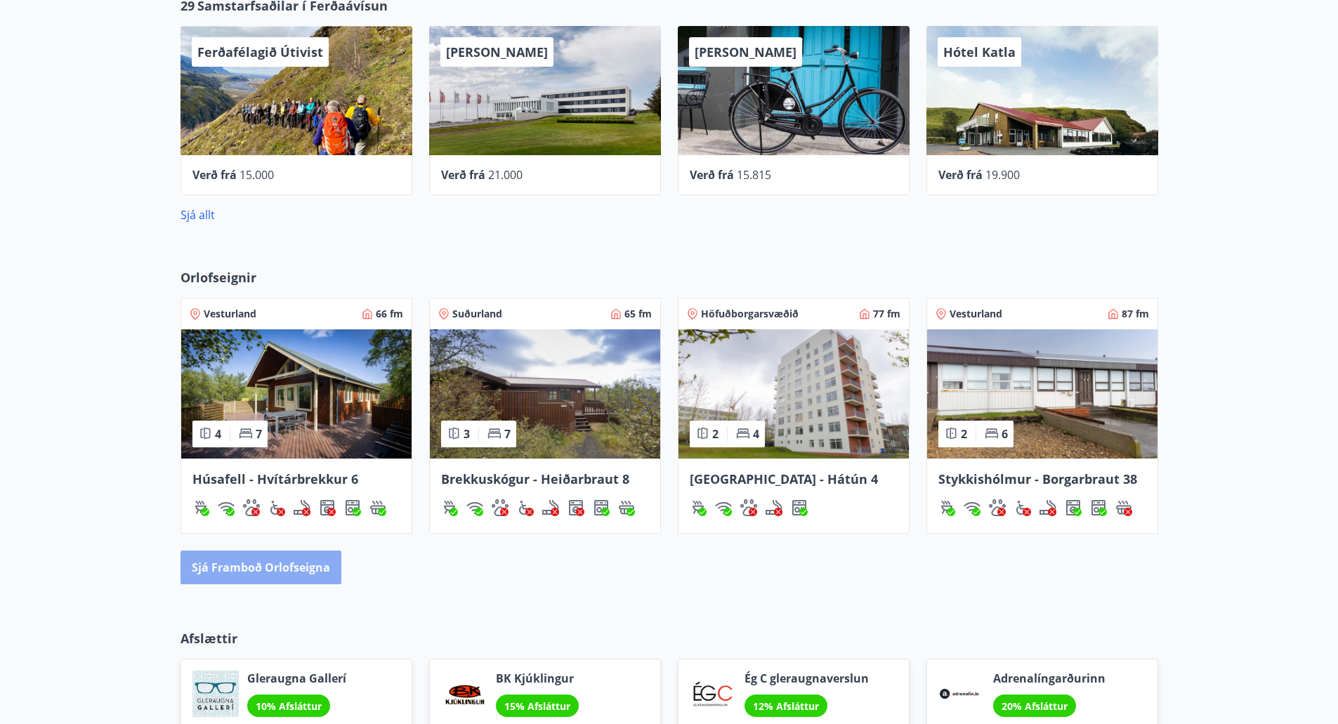
click at [285, 577] on button "Sjá framboð orlofseigna" at bounding box center [260, 568] width 161 height 34
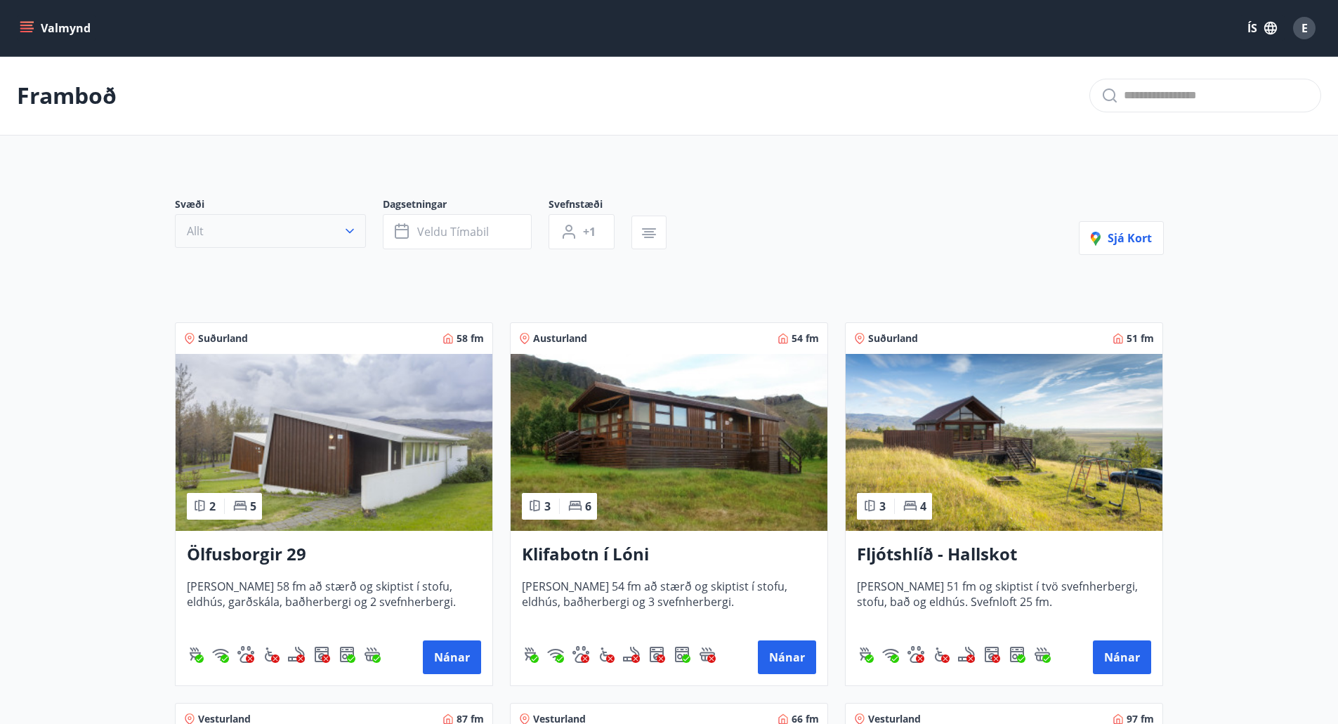
click at [356, 237] on icon "button" at bounding box center [350, 231] width 14 height 14
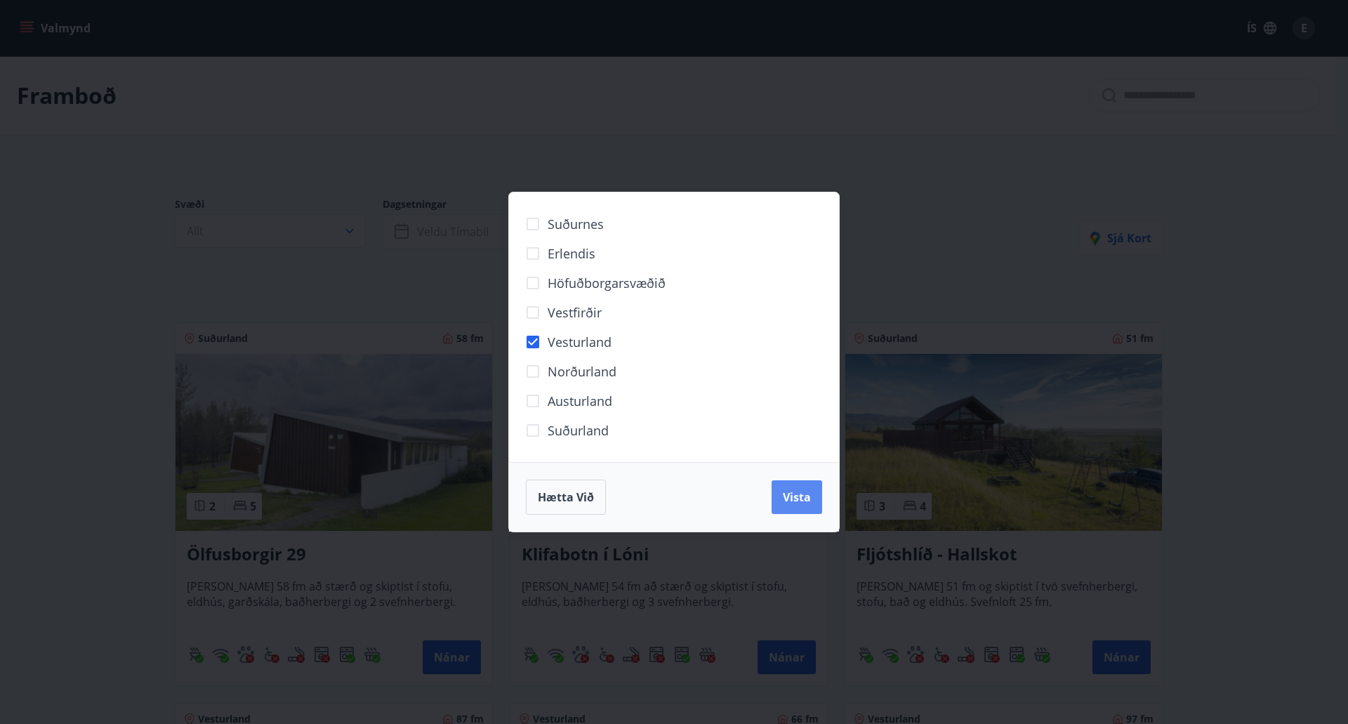
click at [803, 501] on span "Vista" at bounding box center [797, 496] width 28 height 15
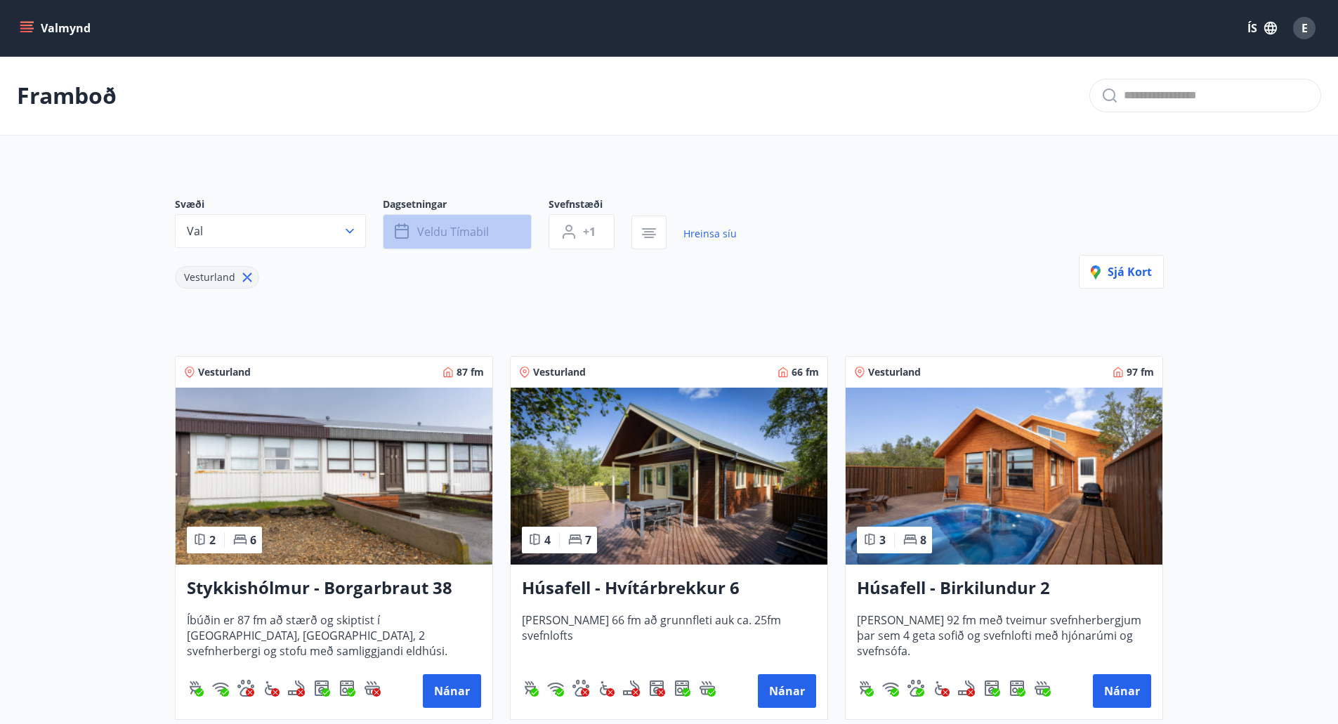
click at [447, 244] on button "Veldu tímabil" at bounding box center [457, 231] width 149 height 35
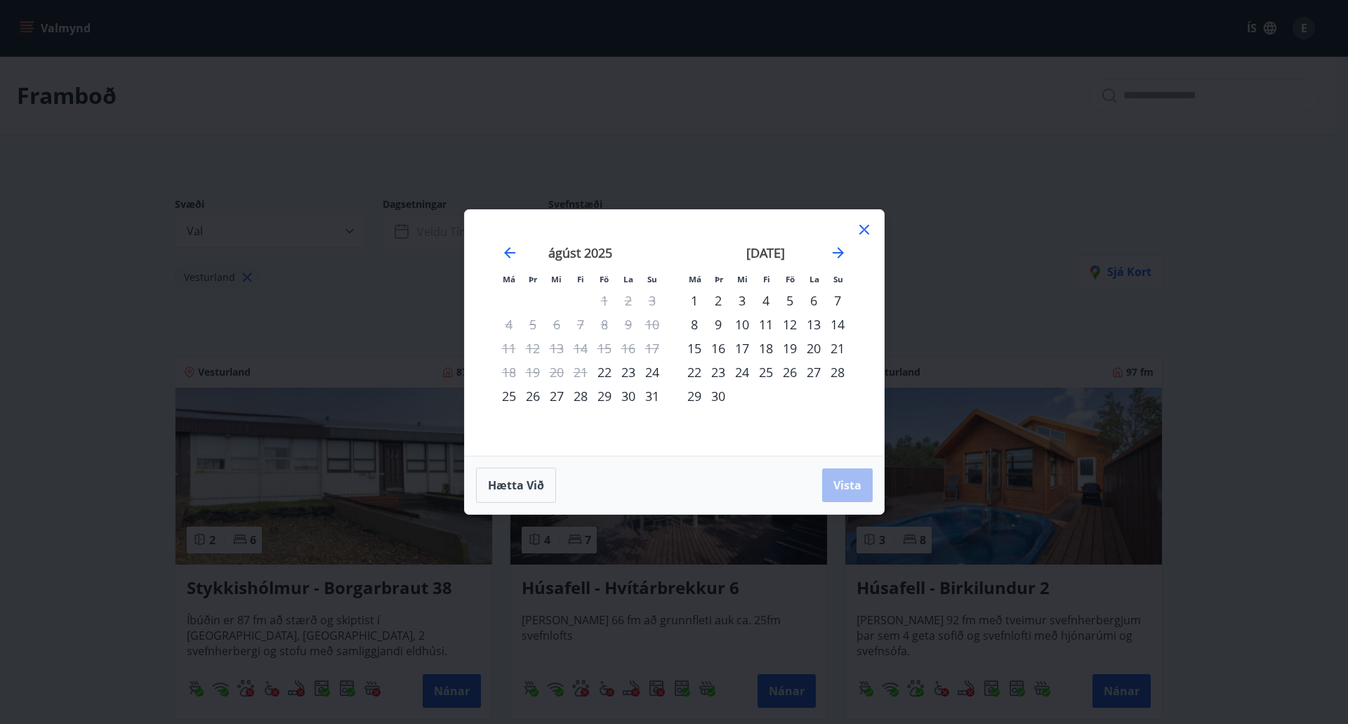
click at [603, 374] on div "22" at bounding box center [605, 372] width 24 height 24
click at [516, 400] on div "25" at bounding box center [509, 396] width 24 height 24
click at [843, 492] on span "Vista" at bounding box center [848, 485] width 28 height 15
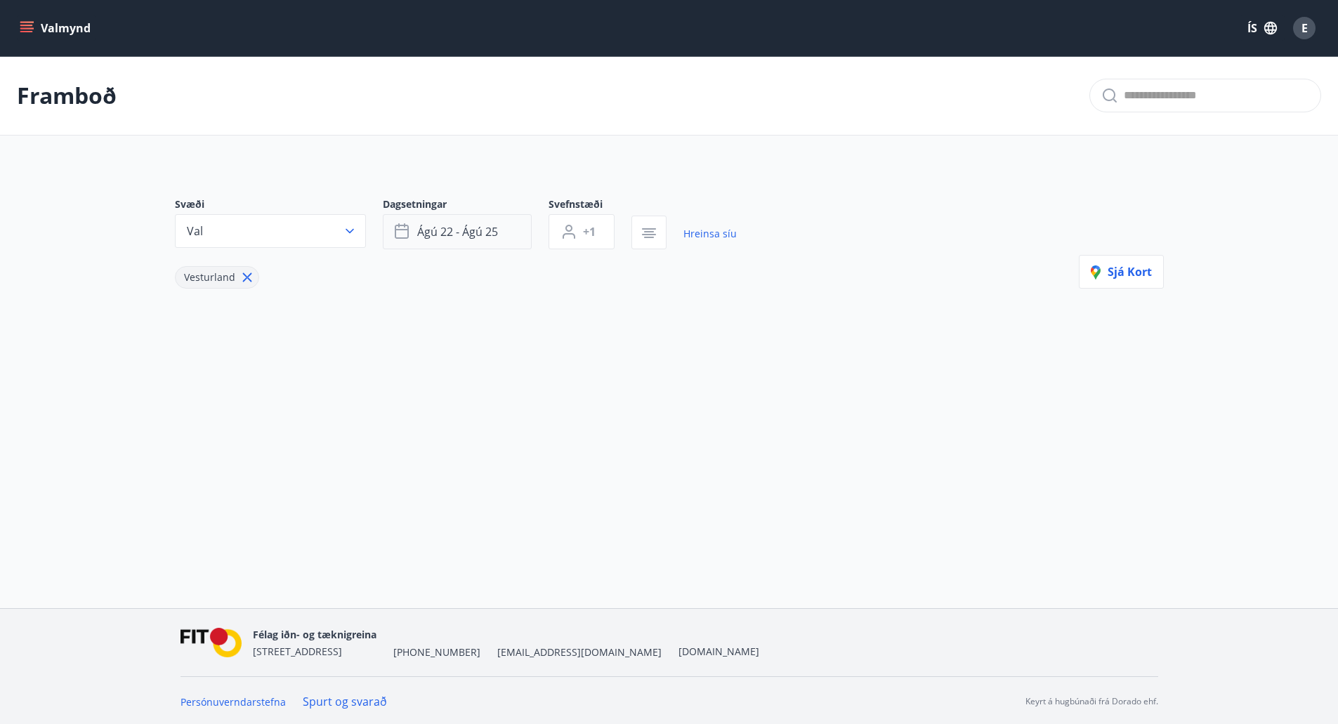
click at [499, 232] on button "ágú 22 - ágú 25" at bounding box center [457, 231] width 149 height 35
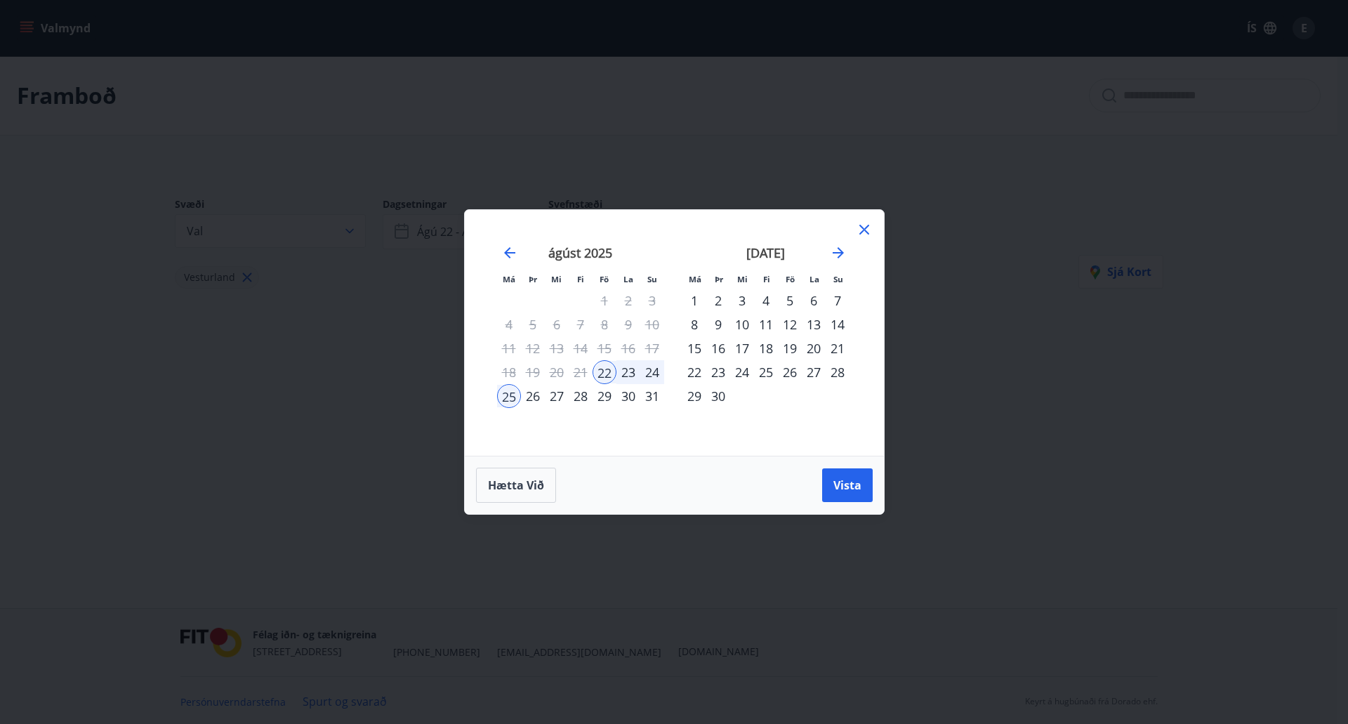
click at [605, 398] on div "29" at bounding box center [605, 396] width 24 height 24
click at [697, 304] on div "1" at bounding box center [695, 301] width 24 height 24
click at [822, 474] on button "Vista" at bounding box center [847, 485] width 51 height 34
